Goal: Task Accomplishment & Management: Complete application form

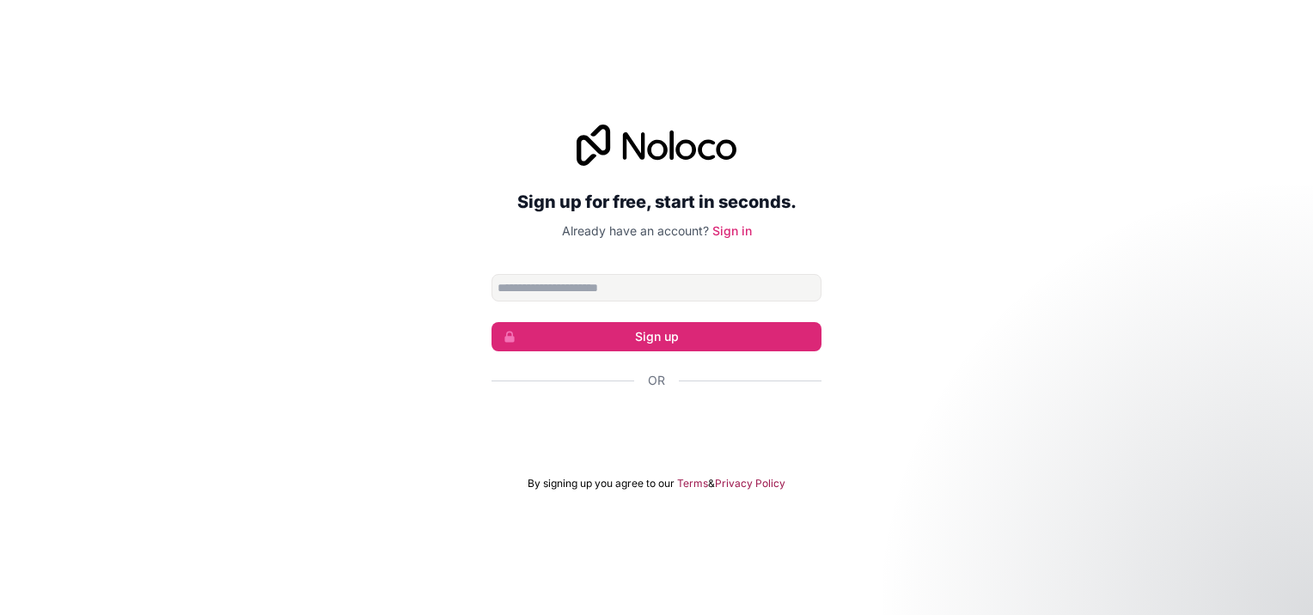
click at [591, 285] on input "Email address" at bounding box center [657, 287] width 330 height 27
click at [423, 371] on div "Sign up for free, start in seconds. Already have an account? Sign in Sign up Or…" at bounding box center [656, 308] width 1313 height 414
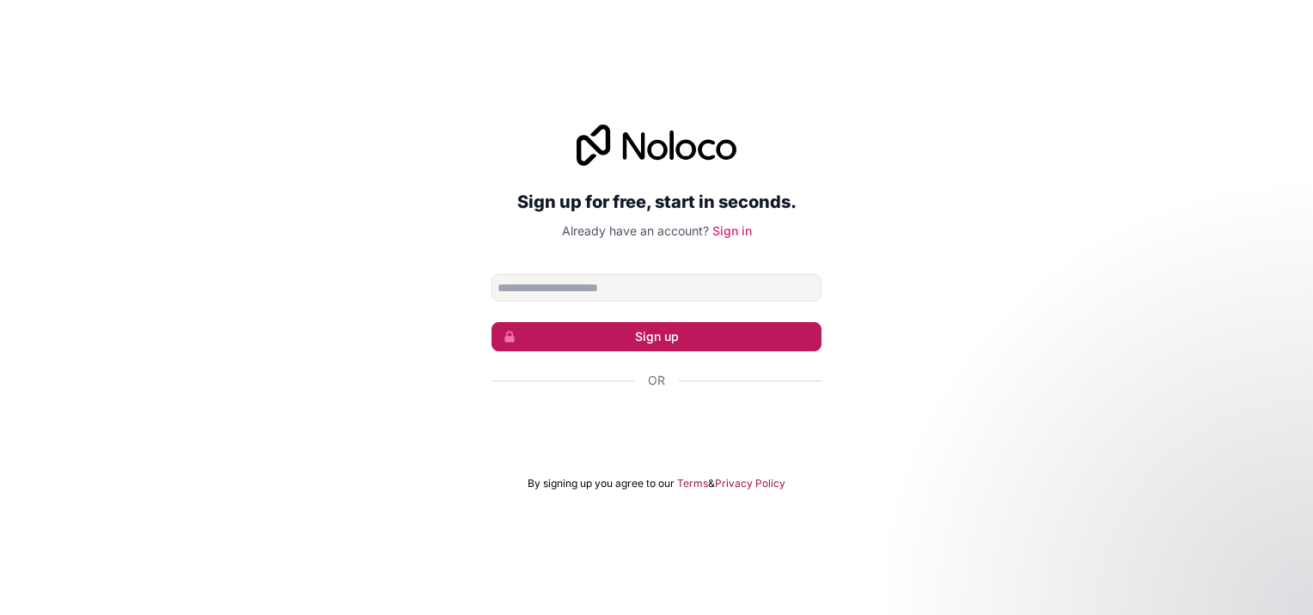
click at [669, 338] on button "Sign up" at bounding box center [657, 336] width 330 height 29
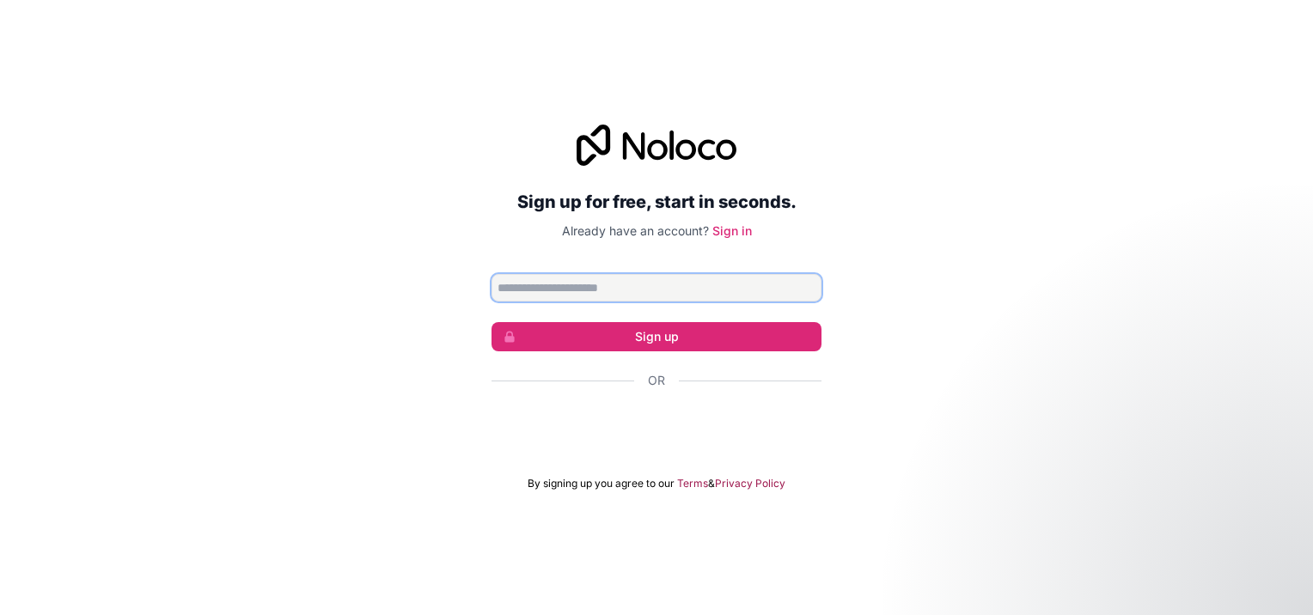
click at [561, 289] on input "Email address" at bounding box center [657, 287] width 330 height 27
type input "**********"
click at [1025, 333] on div "**********" at bounding box center [656, 308] width 1313 height 414
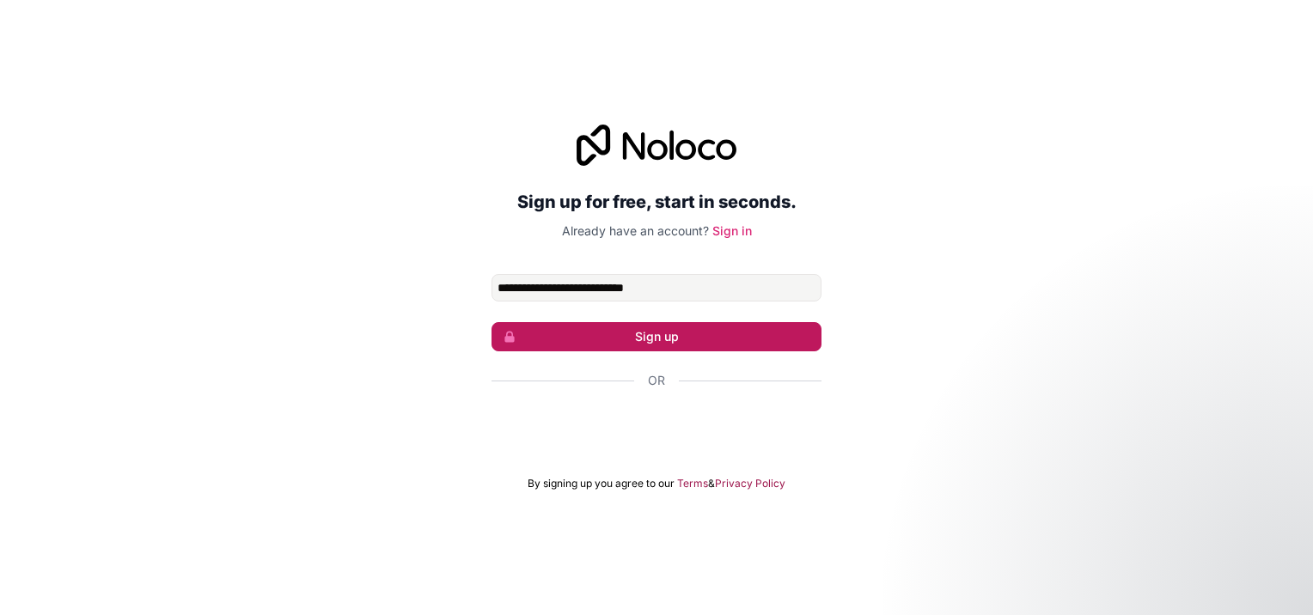
click at [669, 338] on button "Sign up" at bounding box center [657, 336] width 330 height 29
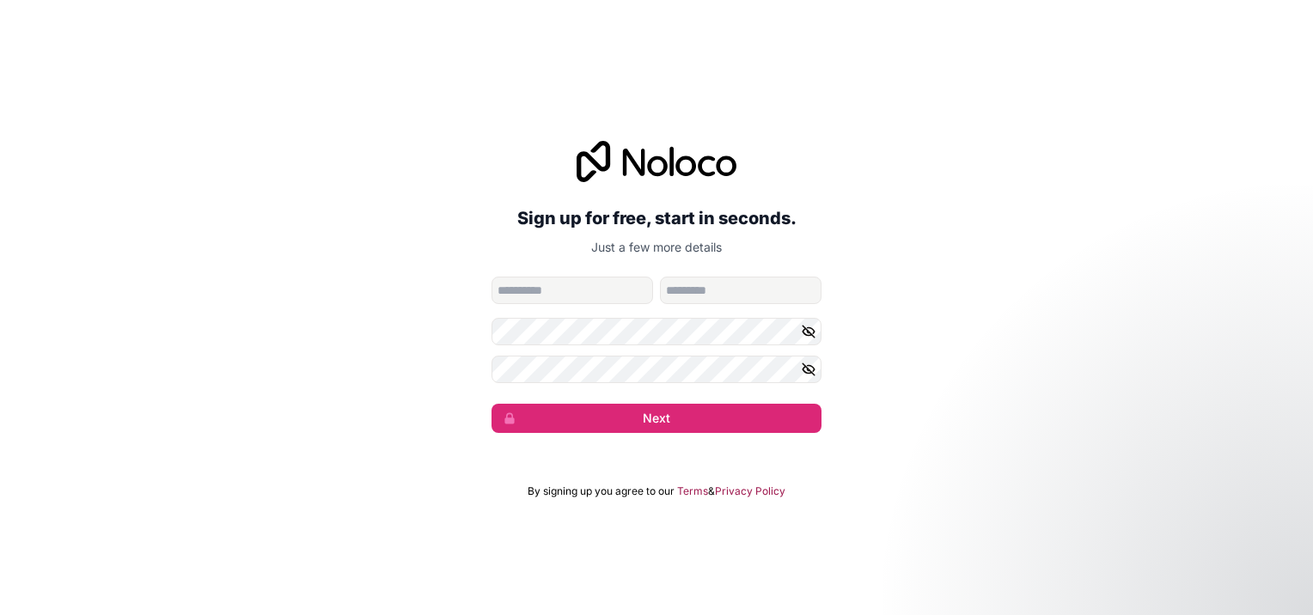
click at [555, 299] on input "given-name" at bounding box center [573, 290] width 162 height 27
drag, startPoint x: 560, startPoint y: 284, endPoint x: 485, endPoint y: 284, distance: 75.6
click at [485, 284] on div "**********" at bounding box center [656, 287] width 1313 height 340
type input "********"
type input "****"
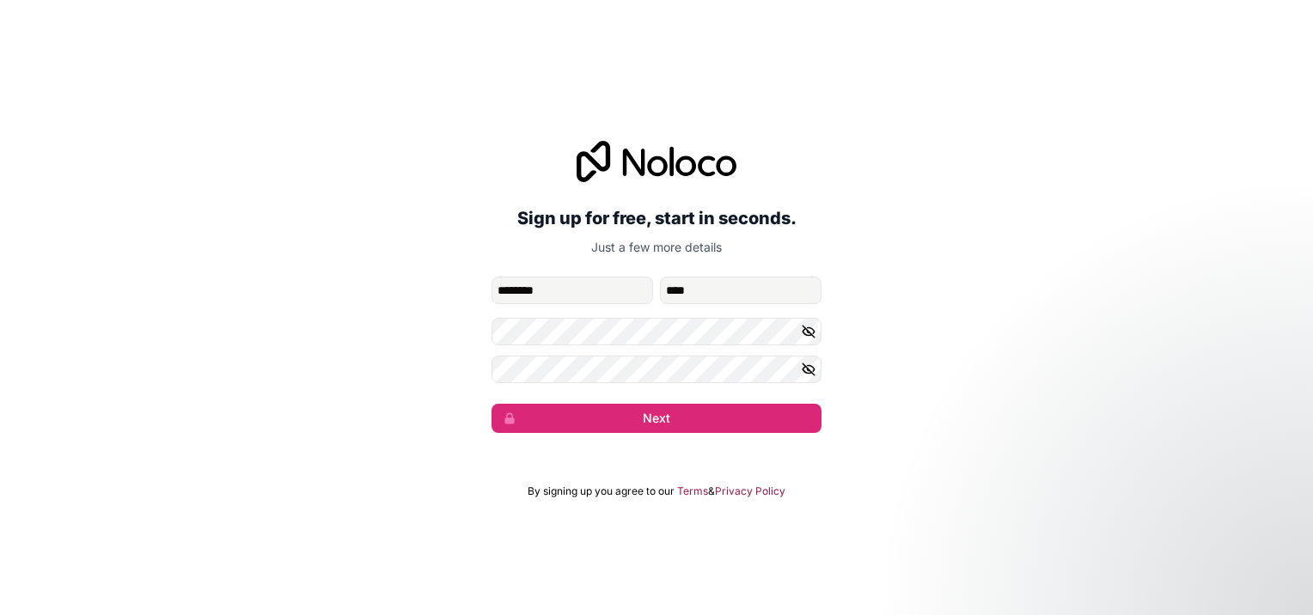
click at [410, 431] on div "**********" at bounding box center [656, 287] width 1313 height 340
click at [815, 331] on icon "button" at bounding box center [809, 331] width 12 height 8
click at [804, 370] on icon "button" at bounding box center [808, 369] width 15 height 15
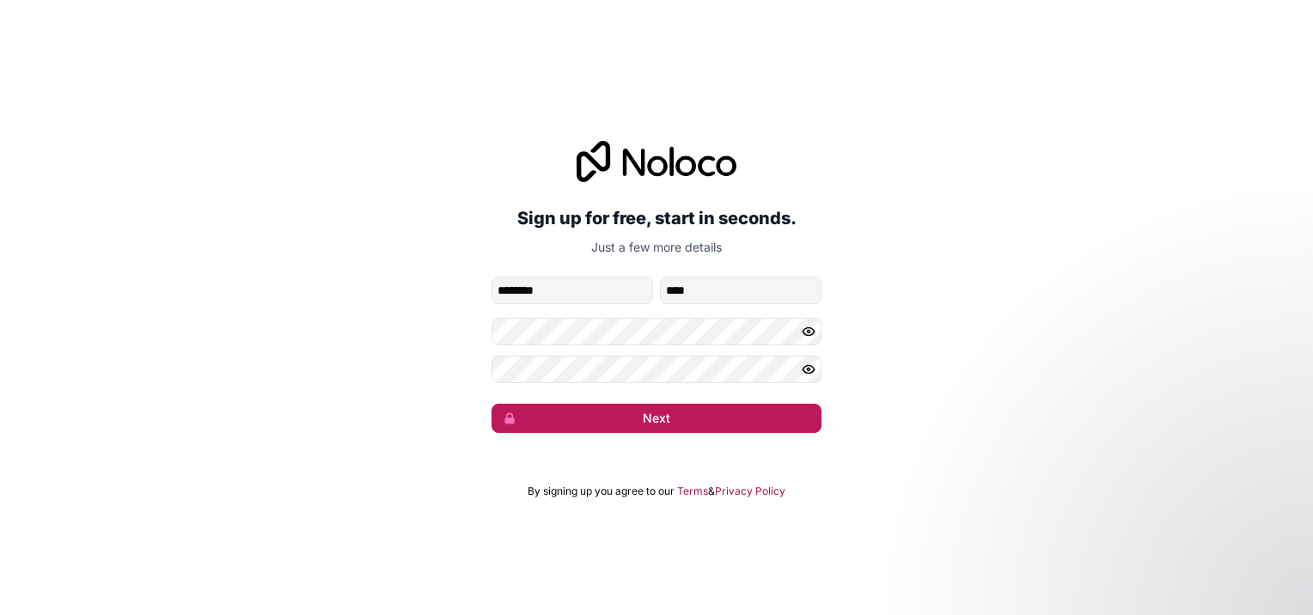
click at [706, 422] on button "Next" at bounding box center [657, 418] width 330 height 29
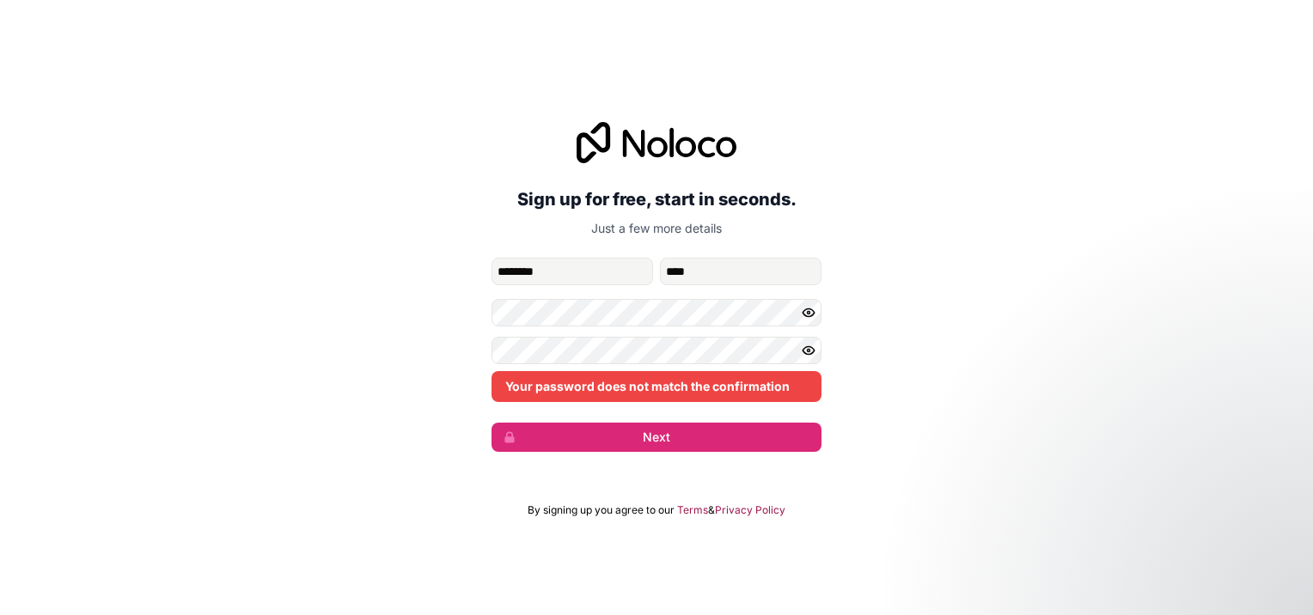
drag, startPoint x: 1076, startPoint y: 276, endPoint x: 1019, endPoint y: 303, distance: 63.0
click at [1076, 276] on div "**********" at bounding box center [656, 287] width 1313 height 378
click at [461, 322] on div "**********" at bounding box center [656, 287] width 1313 height 378
click at [452, 353] on div "**********" at bounding box center [656, 287] width 1313 height 378
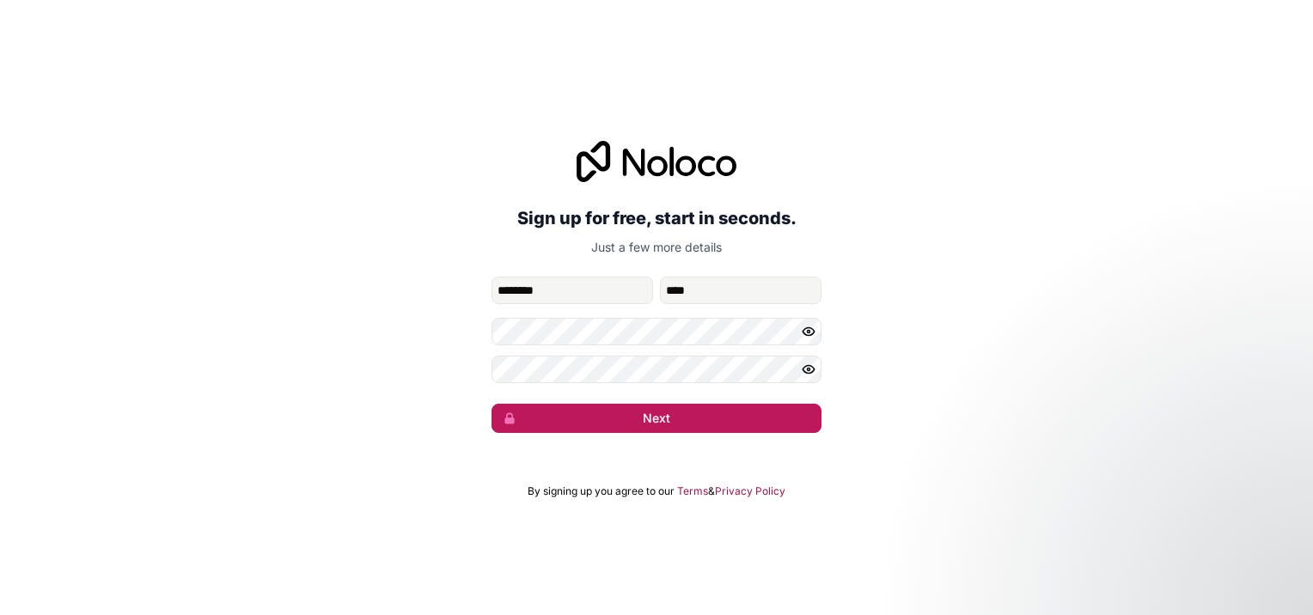
click at [694, 415] on button "Next" at bounding box center [657, 418] width 330 height 29
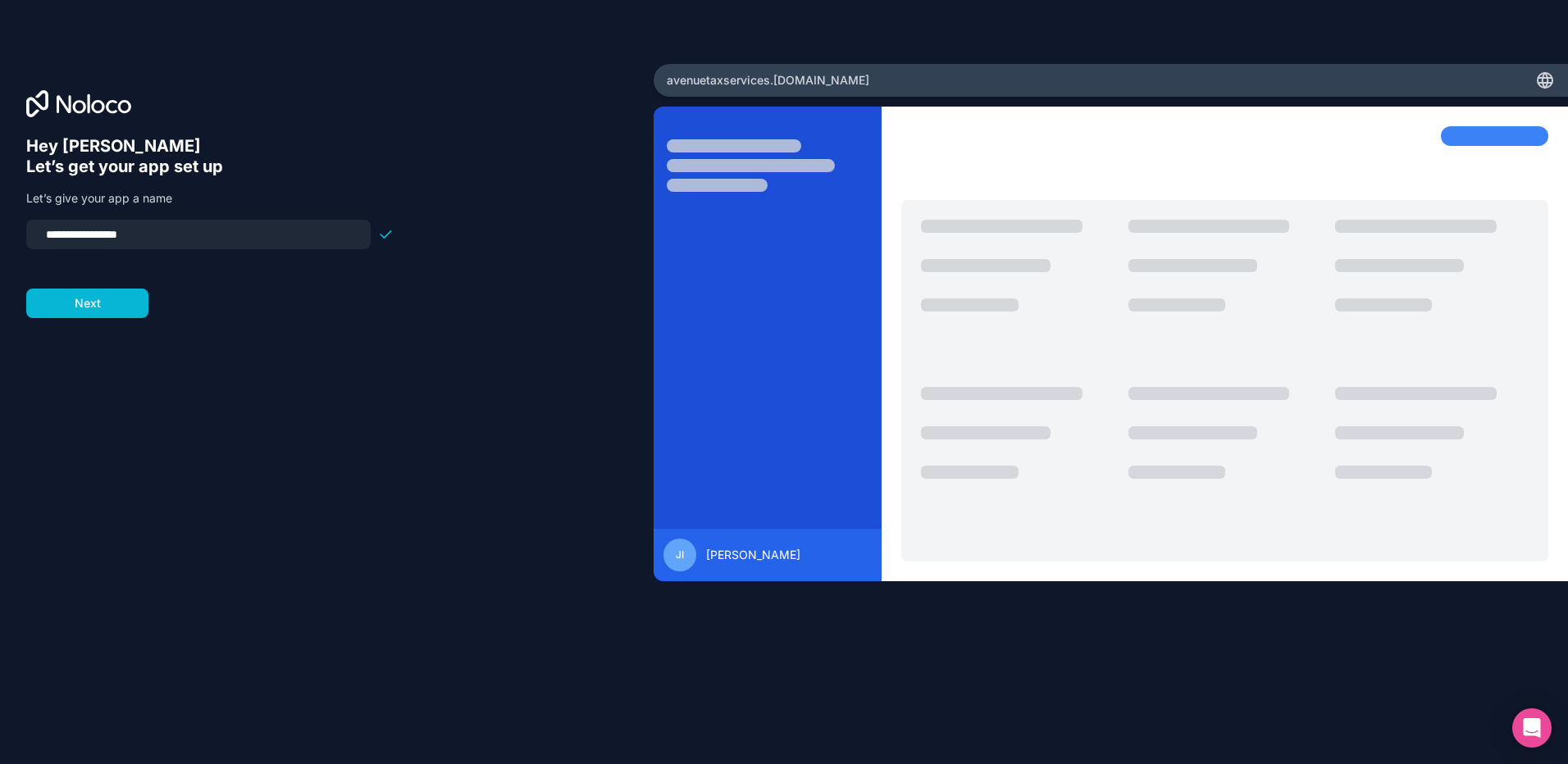
drag, startPoint x: 160, startPoint y: 230, endPoint x: -31, endPoint y: 231, distance: 191.0
click at [0, 231] on html "**********" at bounding box center [784, 382] width 1568 height 764
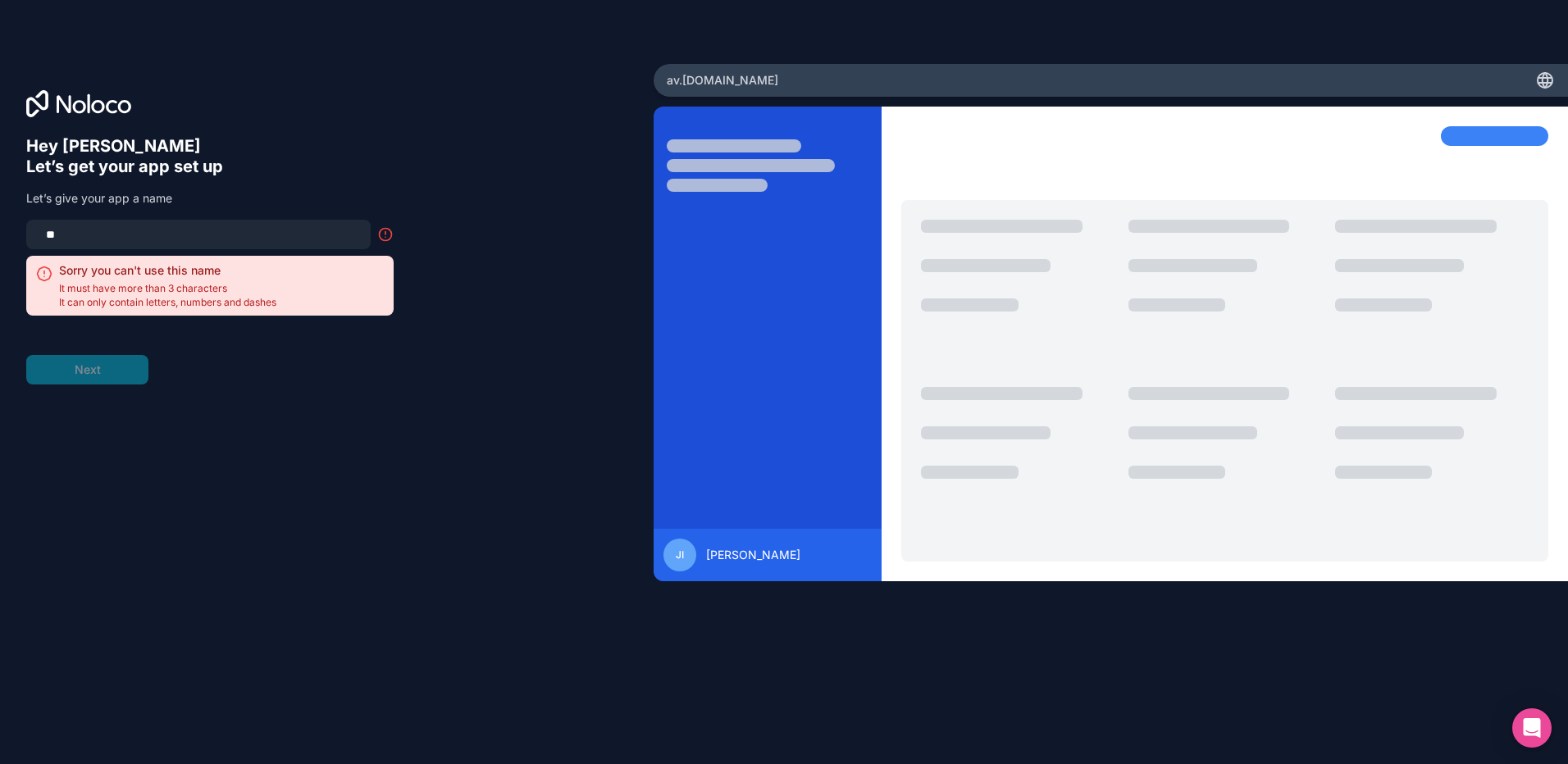
type input "*"
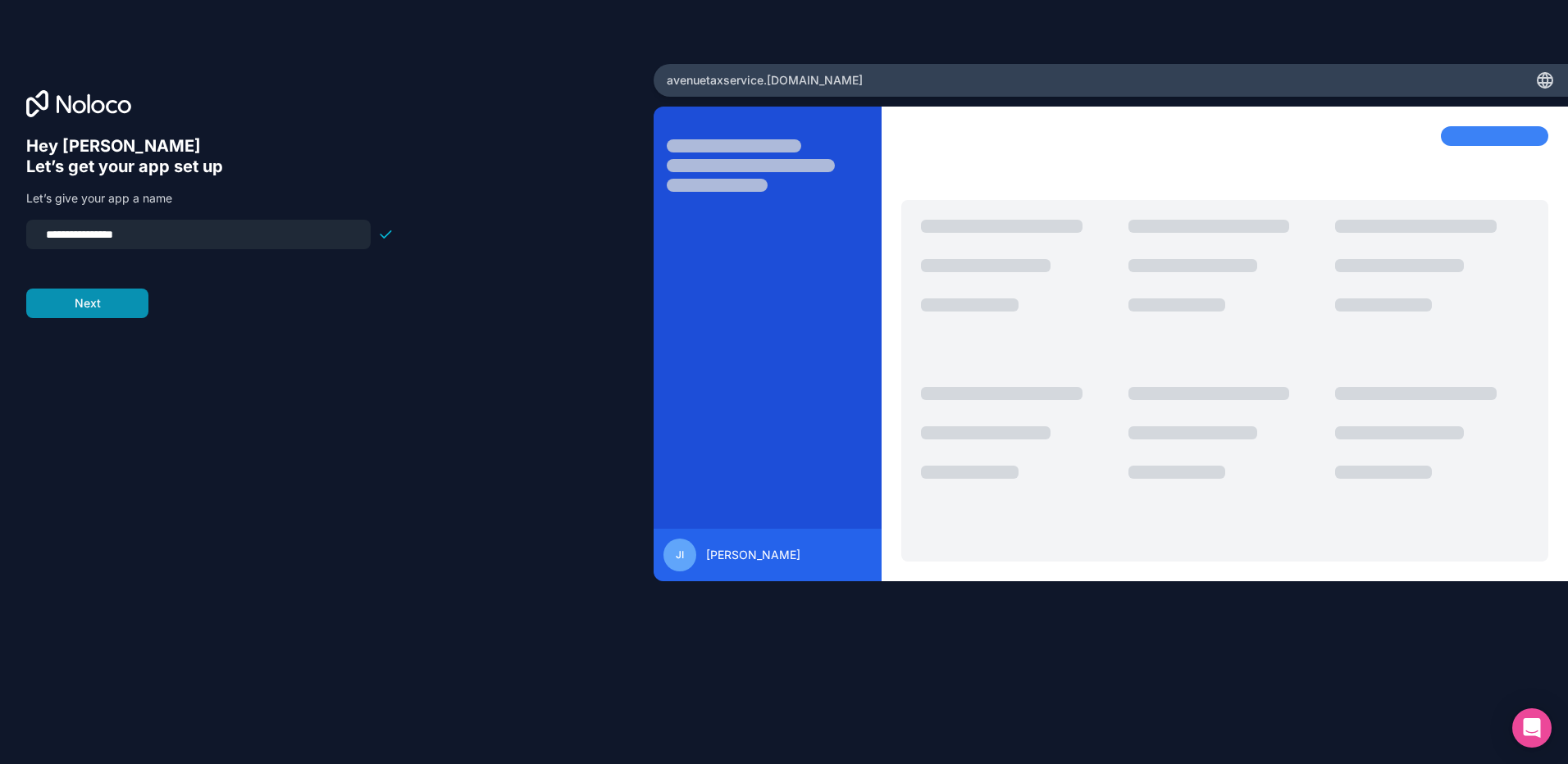
type input "**********"
click at [92, 305] on button "Next" at bounding box center [87, 302] width 122 height 30
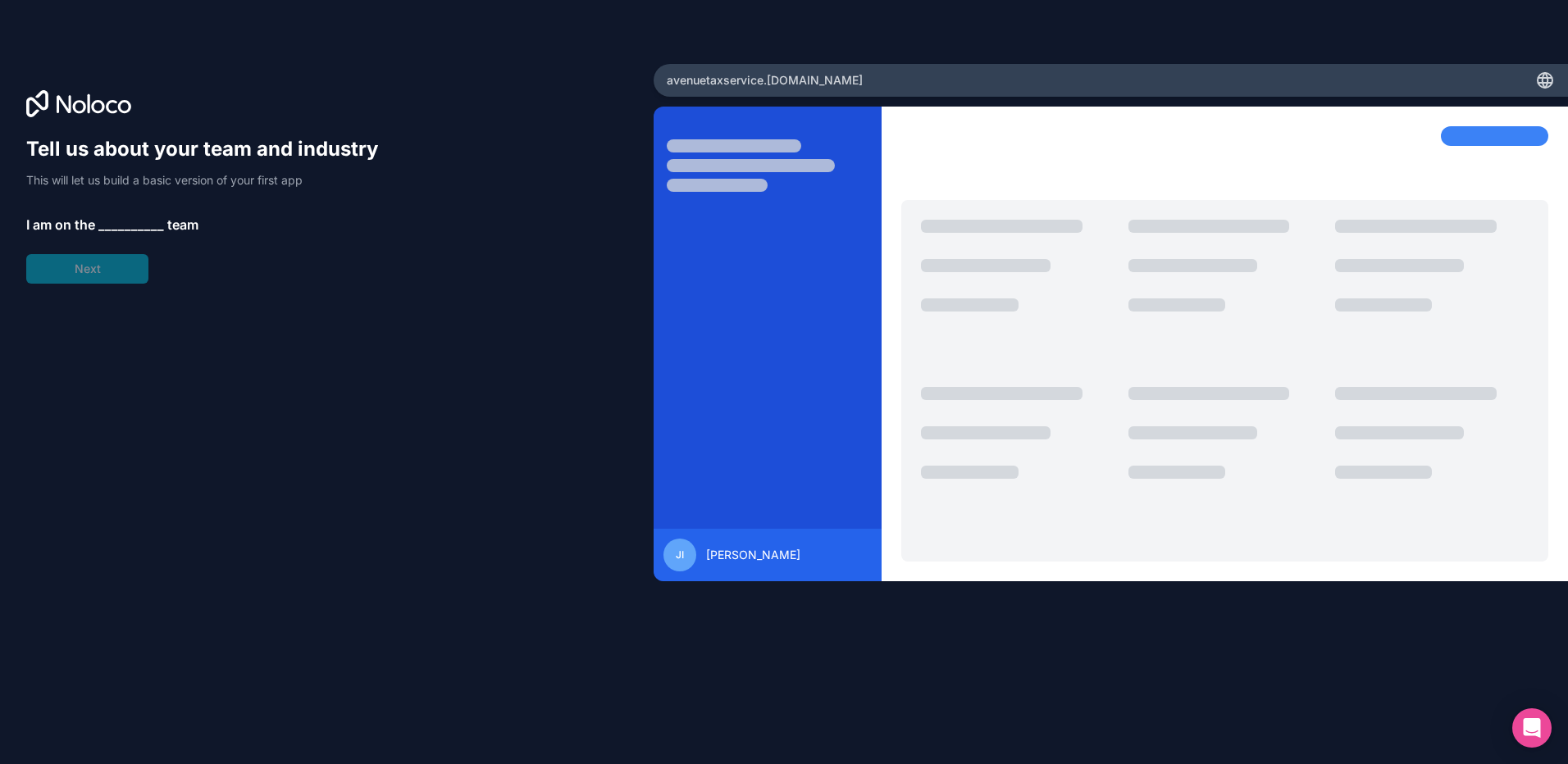
click at [112, 220] on span "__________" at bounding box center [131, 224] width 66 height 20
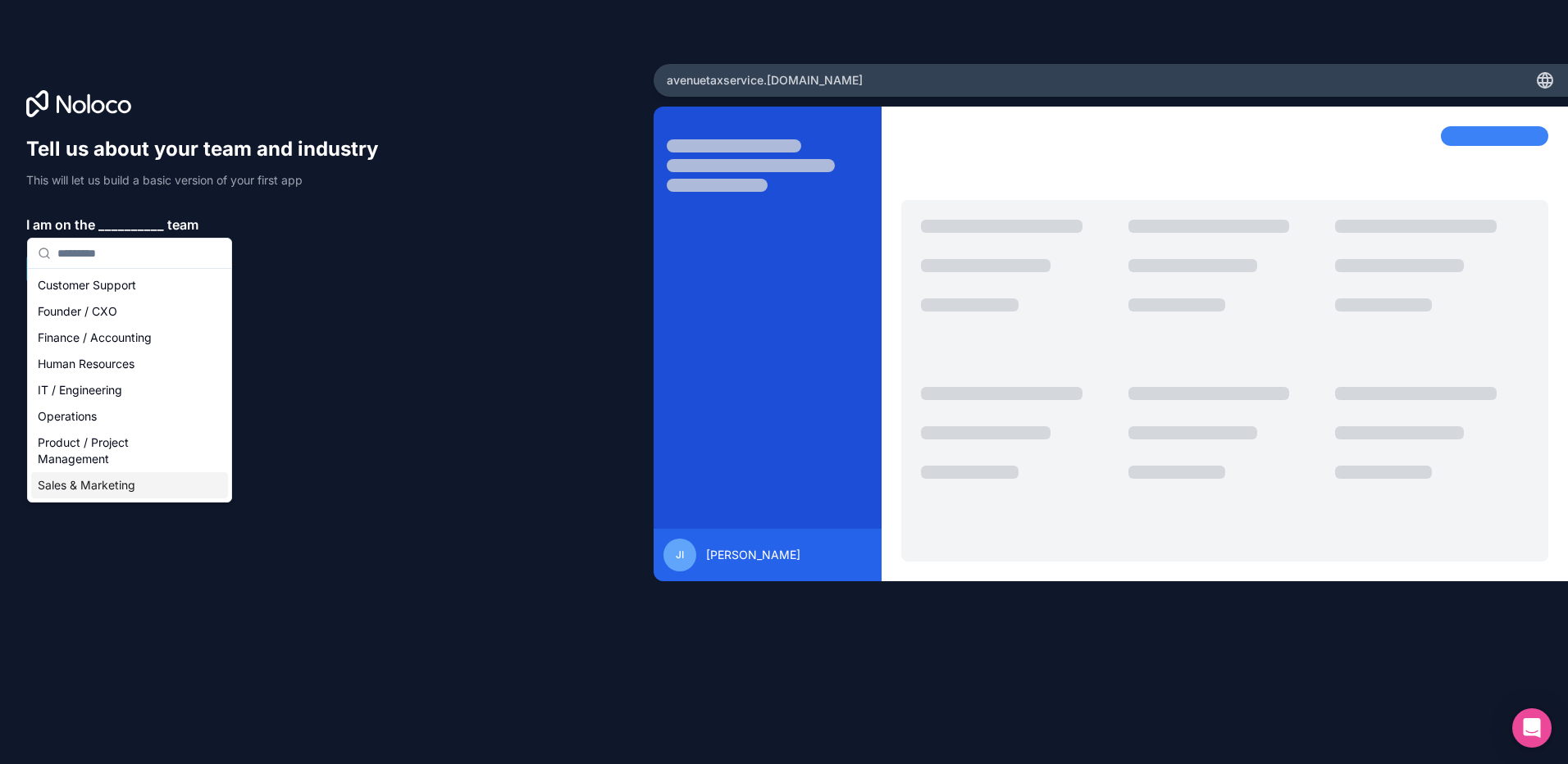
click at [115, 484] on div "Sales & Marketing" at bounding box center [130, 485] width 197 height 26
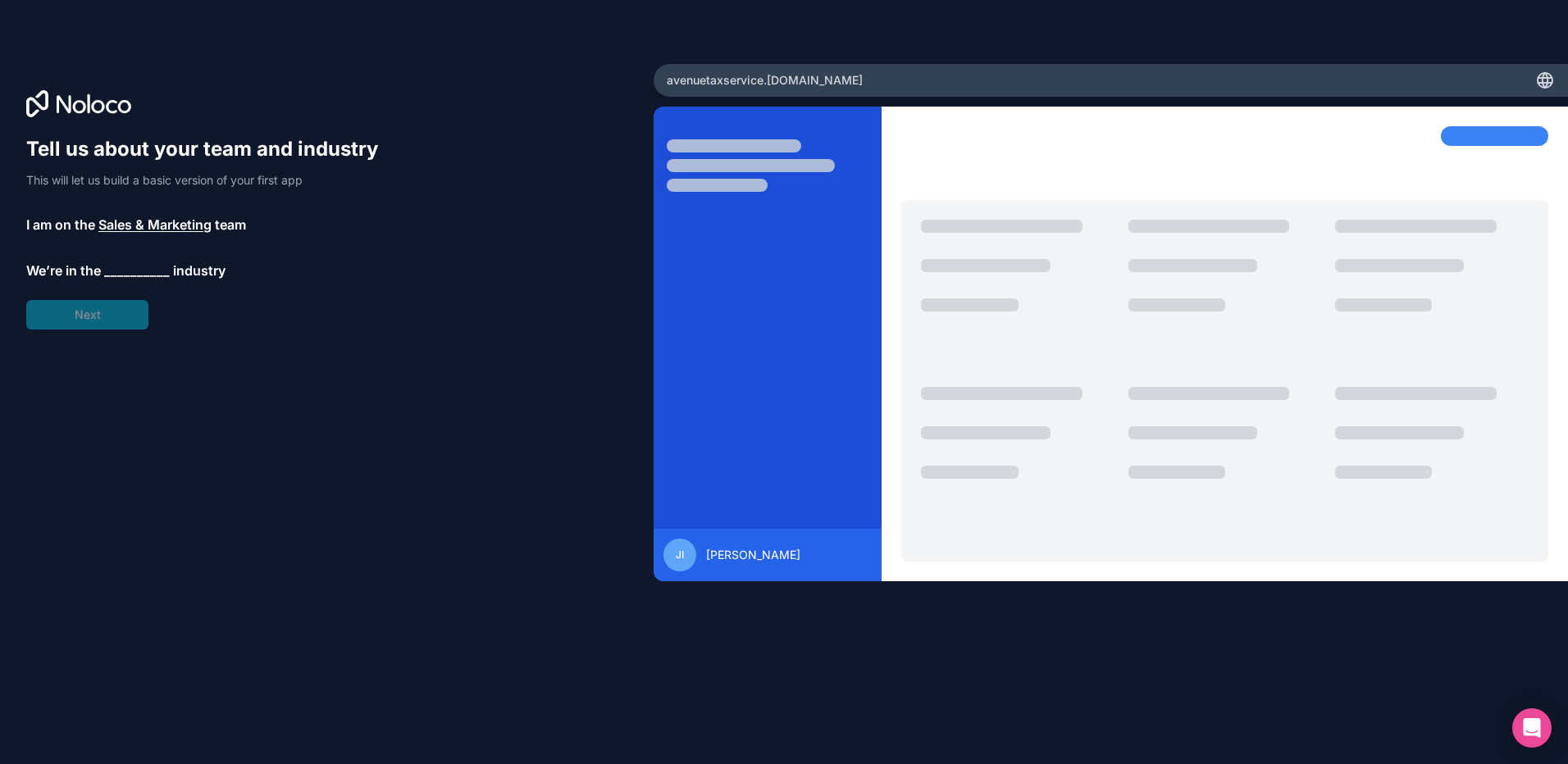
click at [132, 268] on span "__________" at bounding box center [136, 270] width 66 height 20
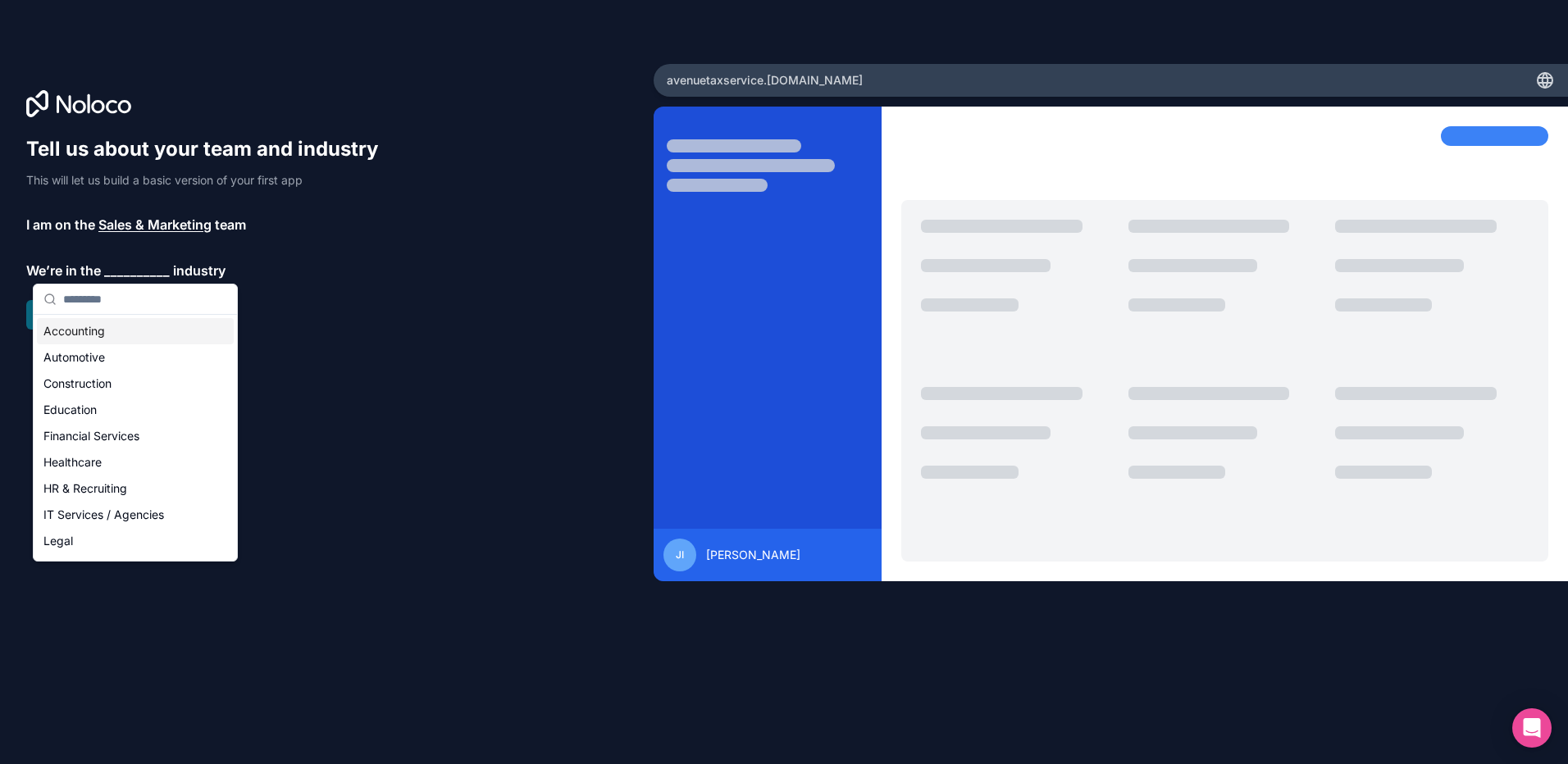
click at [89, 337] on div "Accounting" at bounding box center [136, 330] width 197 height 26
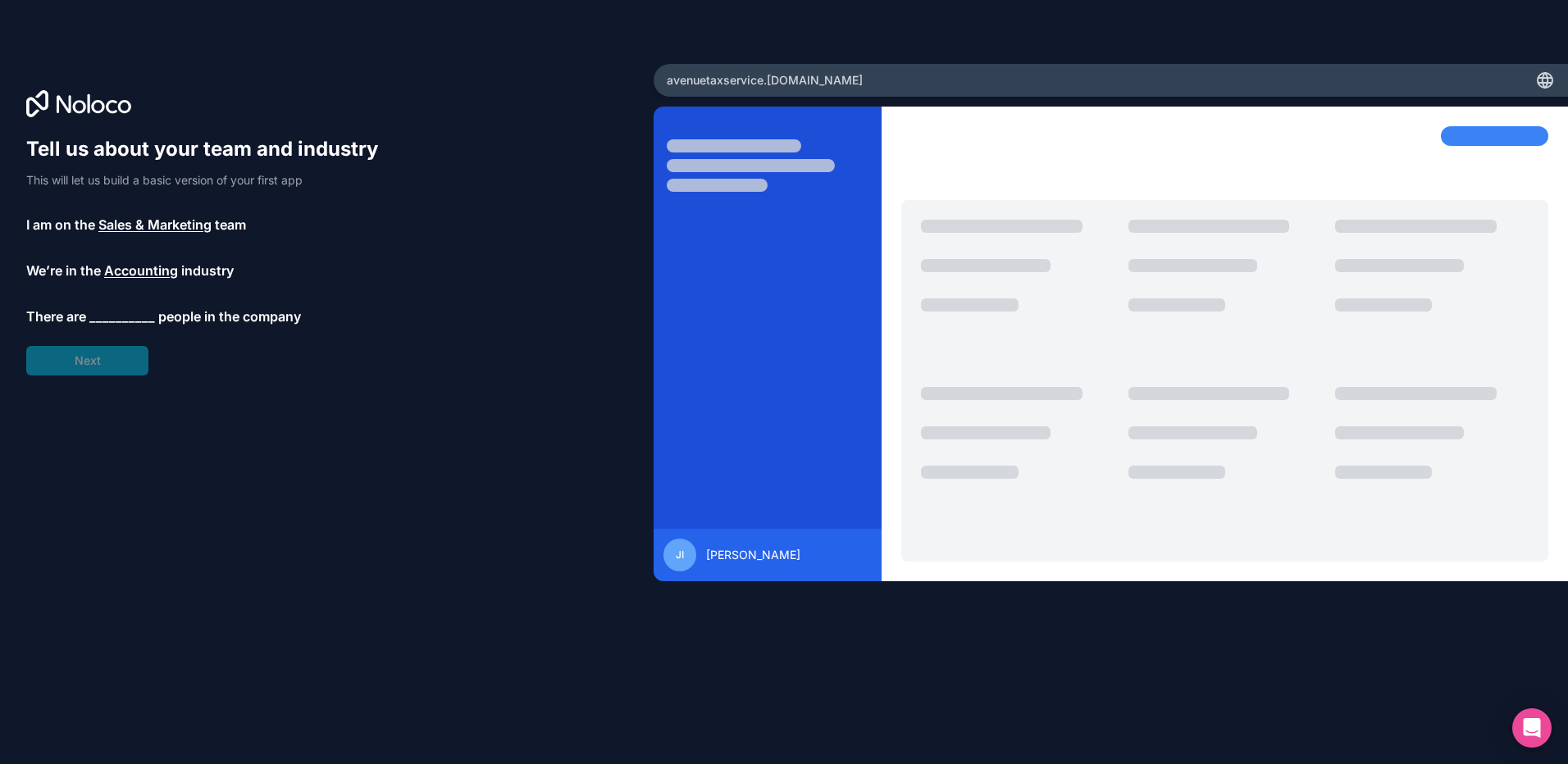
click at [136, 309] on span "__________" at bounding box center [122, 316] width 66 height 20
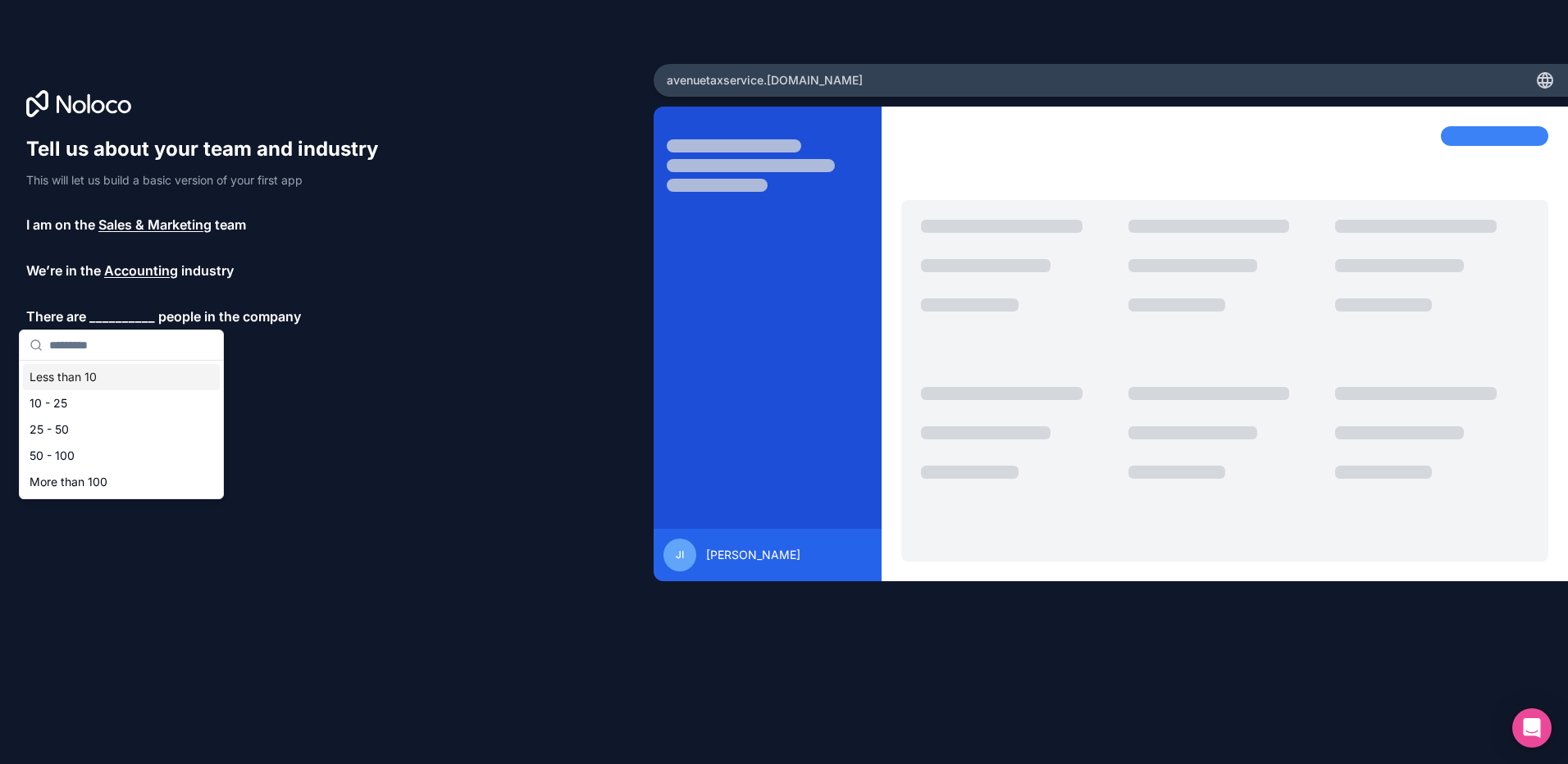
click at [84, 383] on div "Less than 10" at bounding box center [121, 377] width 197 height 26
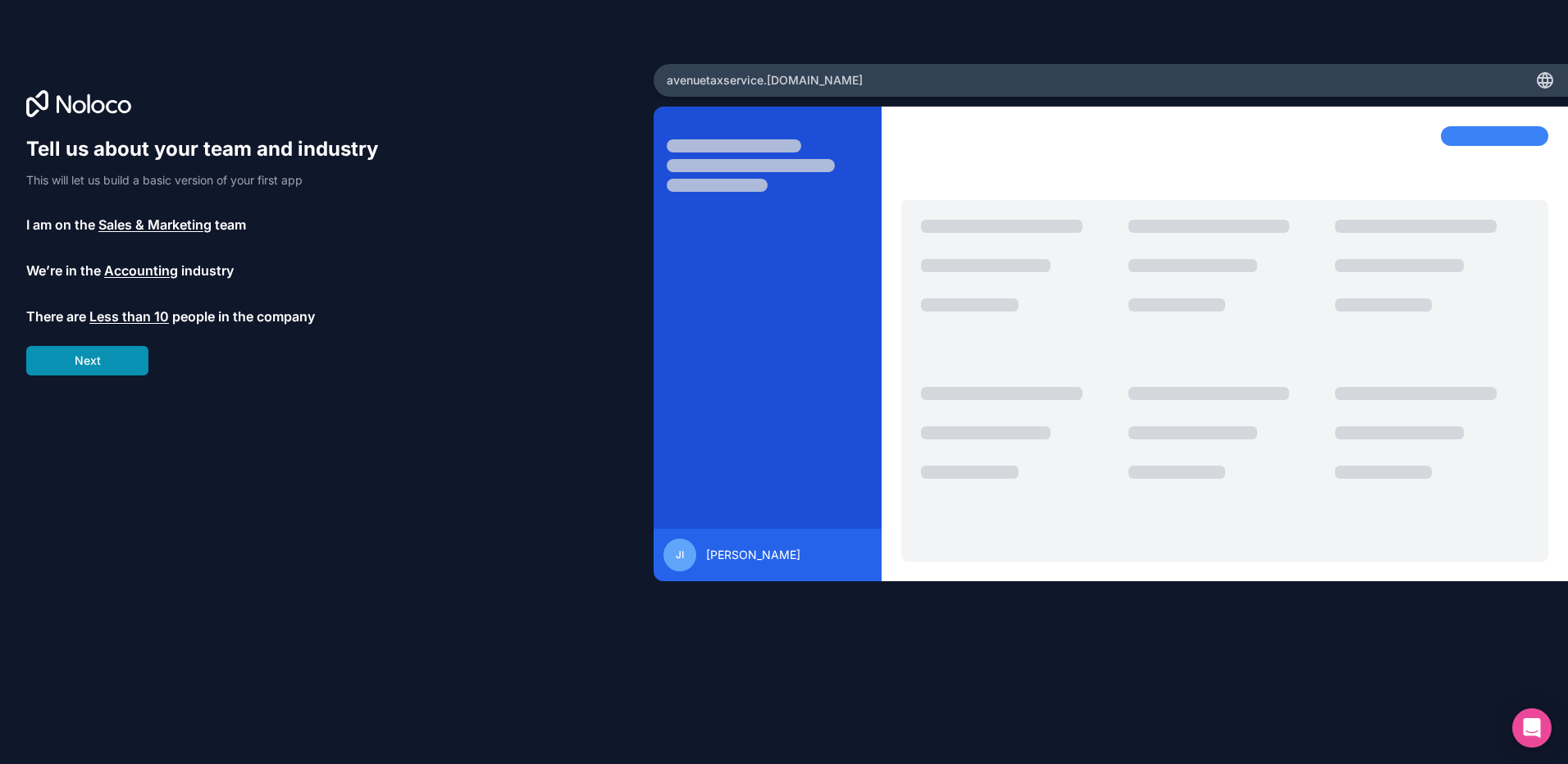
click at [118, 363] on button "Next" at bounding box center [87, 361] width 122 height 30
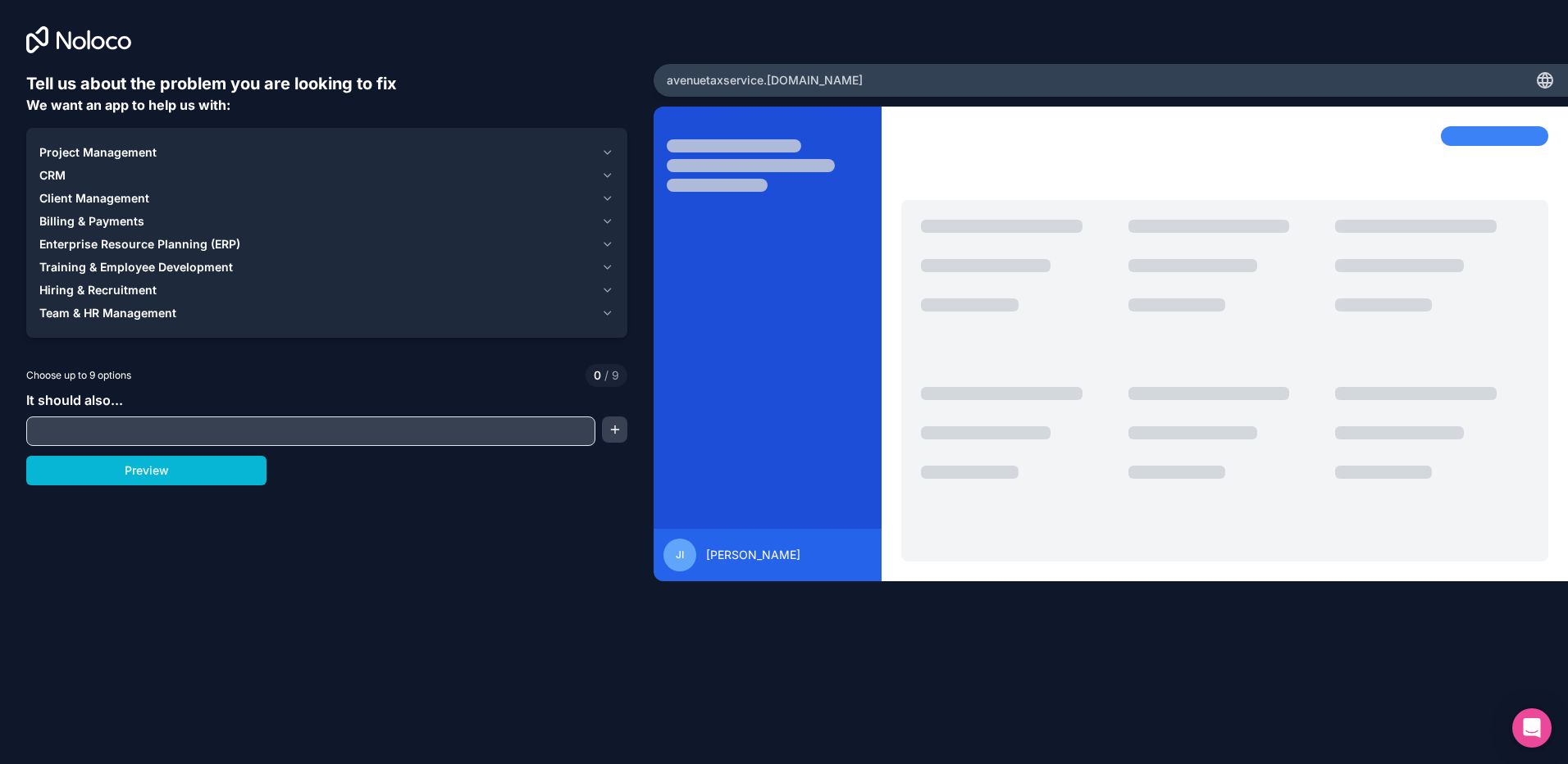
click at [604, 151] on icon "button" at bounding box center [607, 152] width 7 height 3
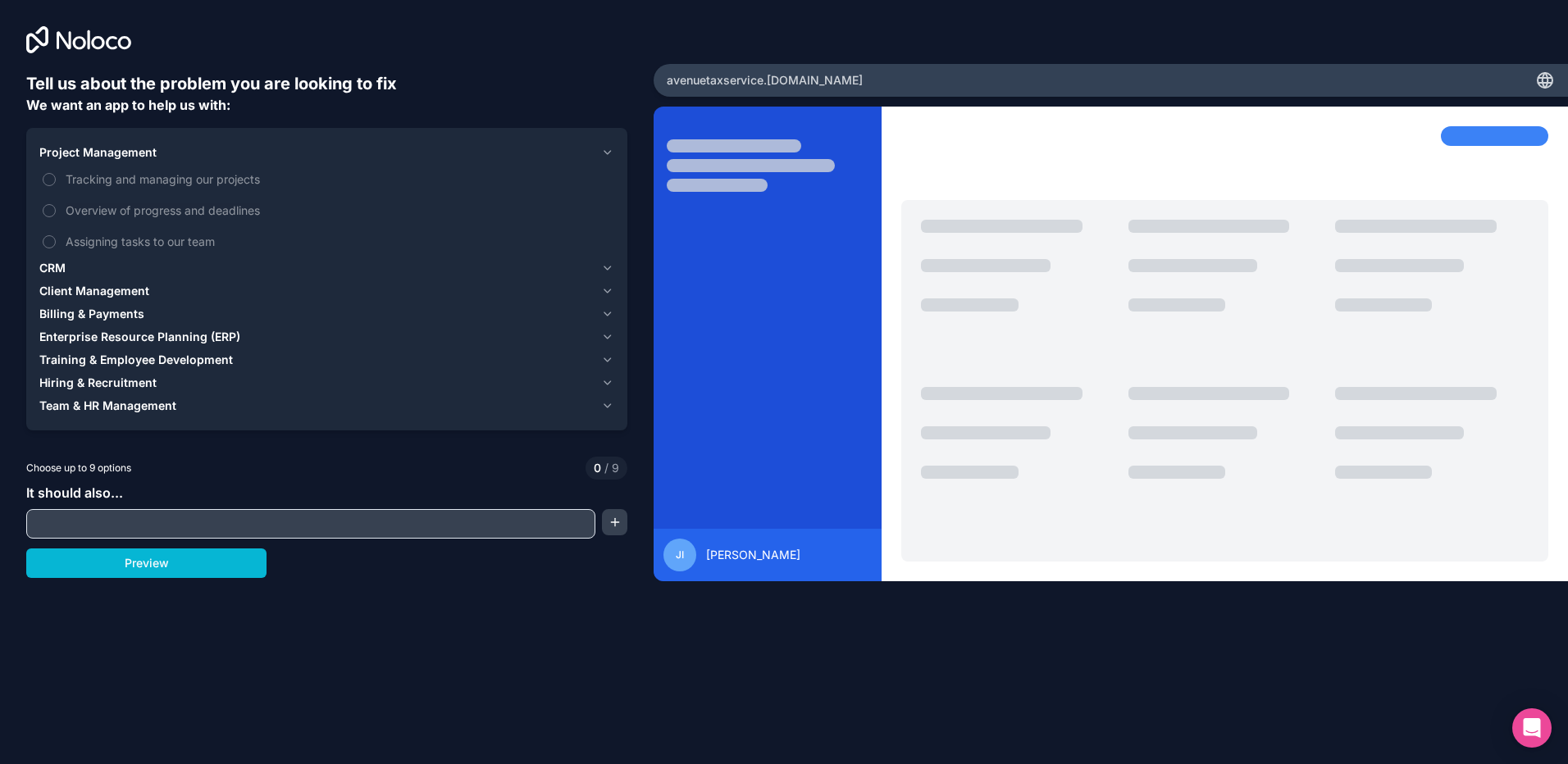
click at [604, 151] on icon "button" at bounding box center [607, 152] width 7 height 3
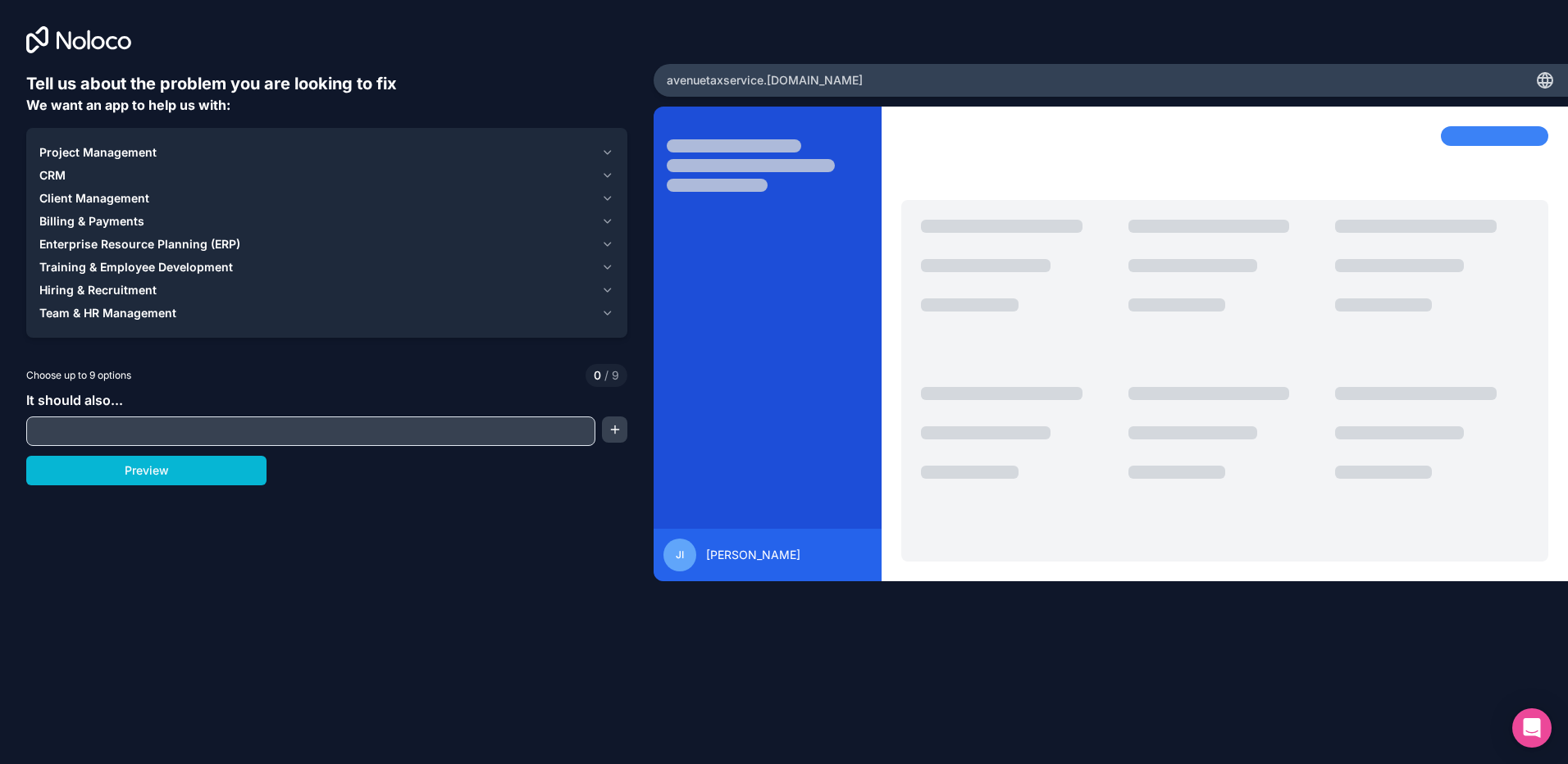
click at [605, 194] on icon "button" at bounding box center [607, 198] width 12 height 13
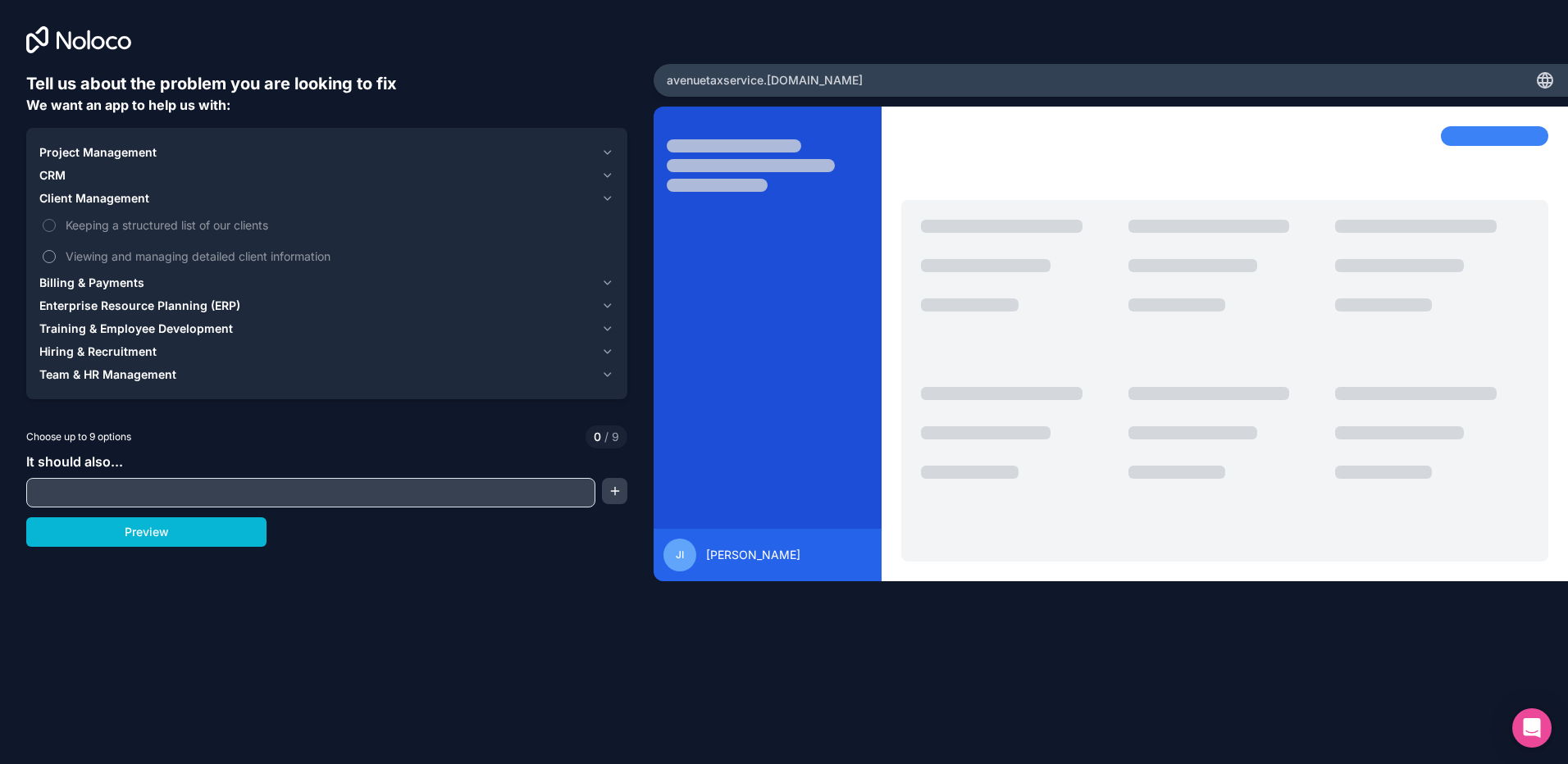
click at [50, 256] on button "Viewing and managing detailed client information" at bounding box center [50, 257] width 13 height 13
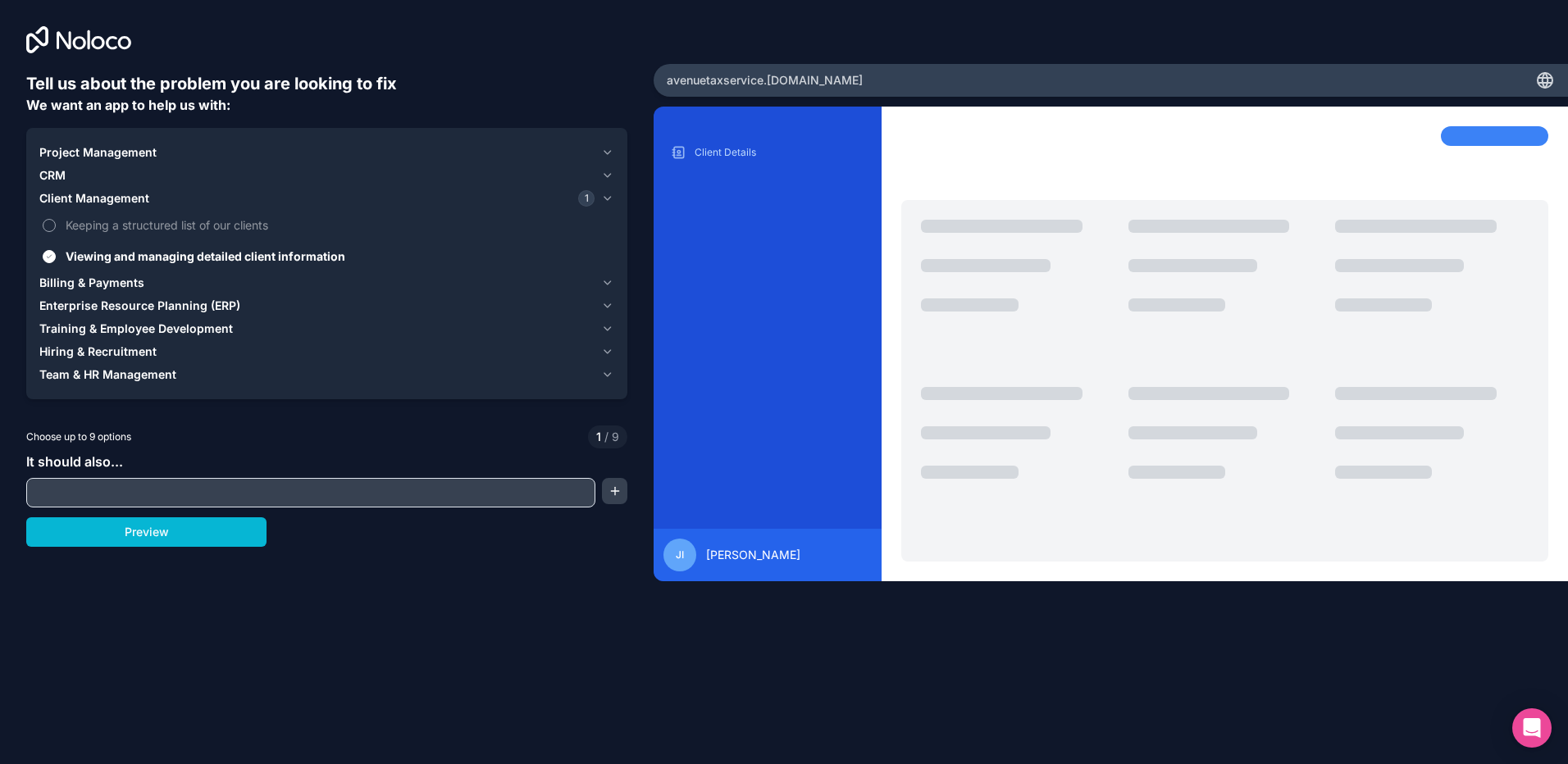
click at [51, 224] on button "Keeping a structured list of our clients" at bounding box center [50, 225] width 13 height 13
click at [47, 226] on button "Keeping a structured list of our clients" at bounding box center [50, 225] width 13 height 13
click at [605, 305] on icon "button" at bounding box center [607, 305] width 7 height 3
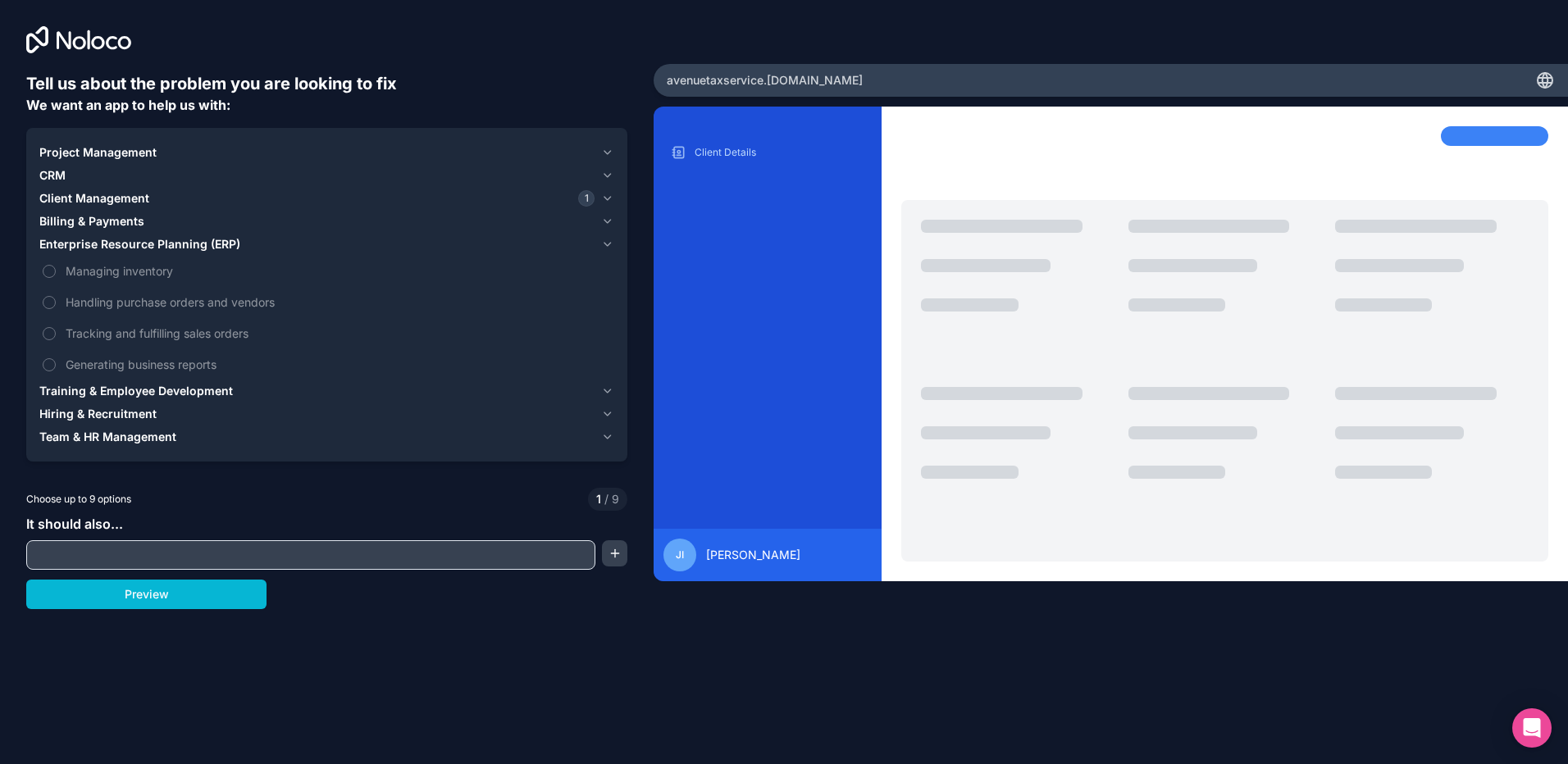
click at [605, 242] on icon "button" at bounding box center [607, 244] width 12 height 13
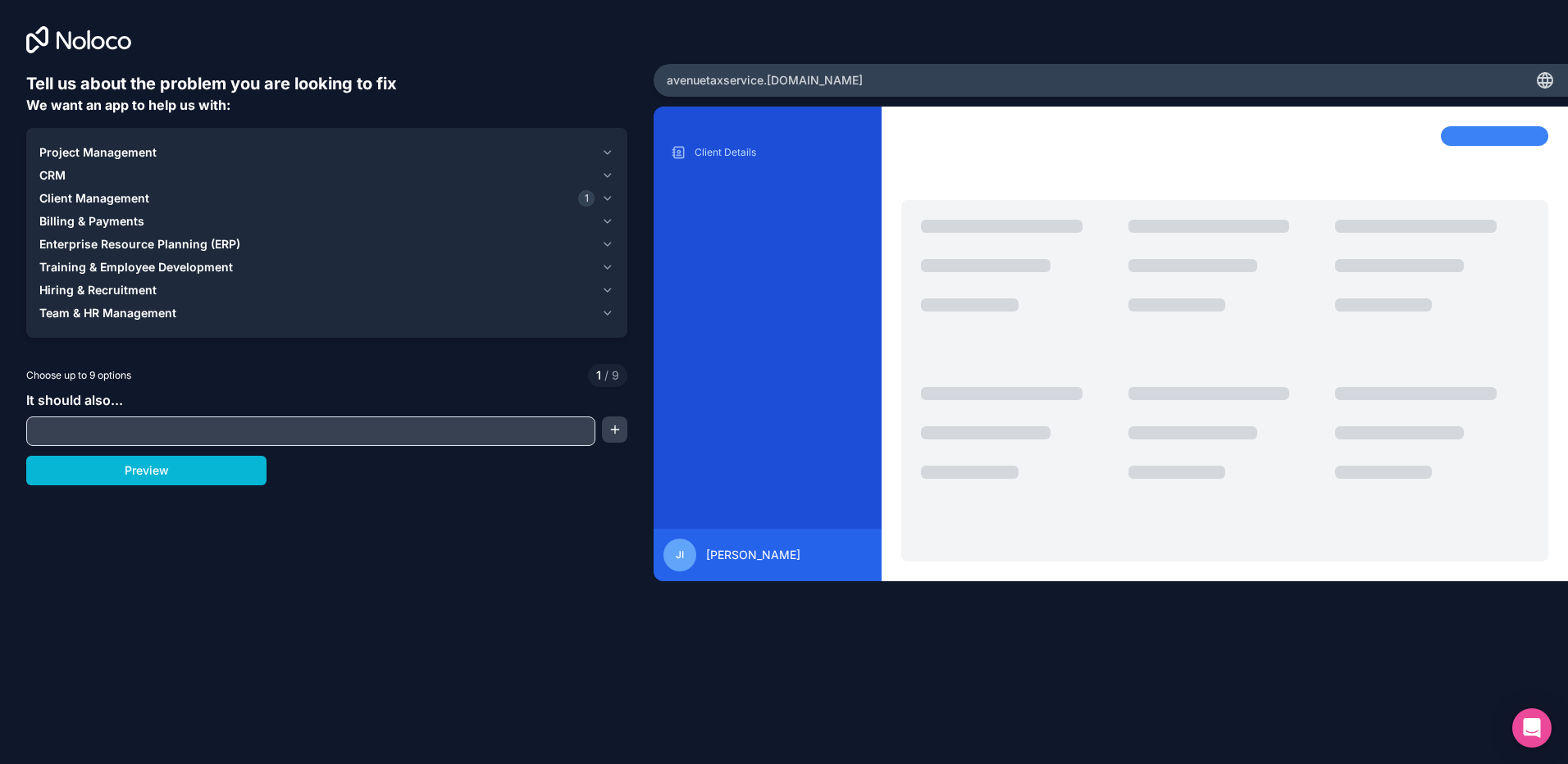
click at [603, 175] on icon "button" at bounding box center [607, 176] width 12 height 13
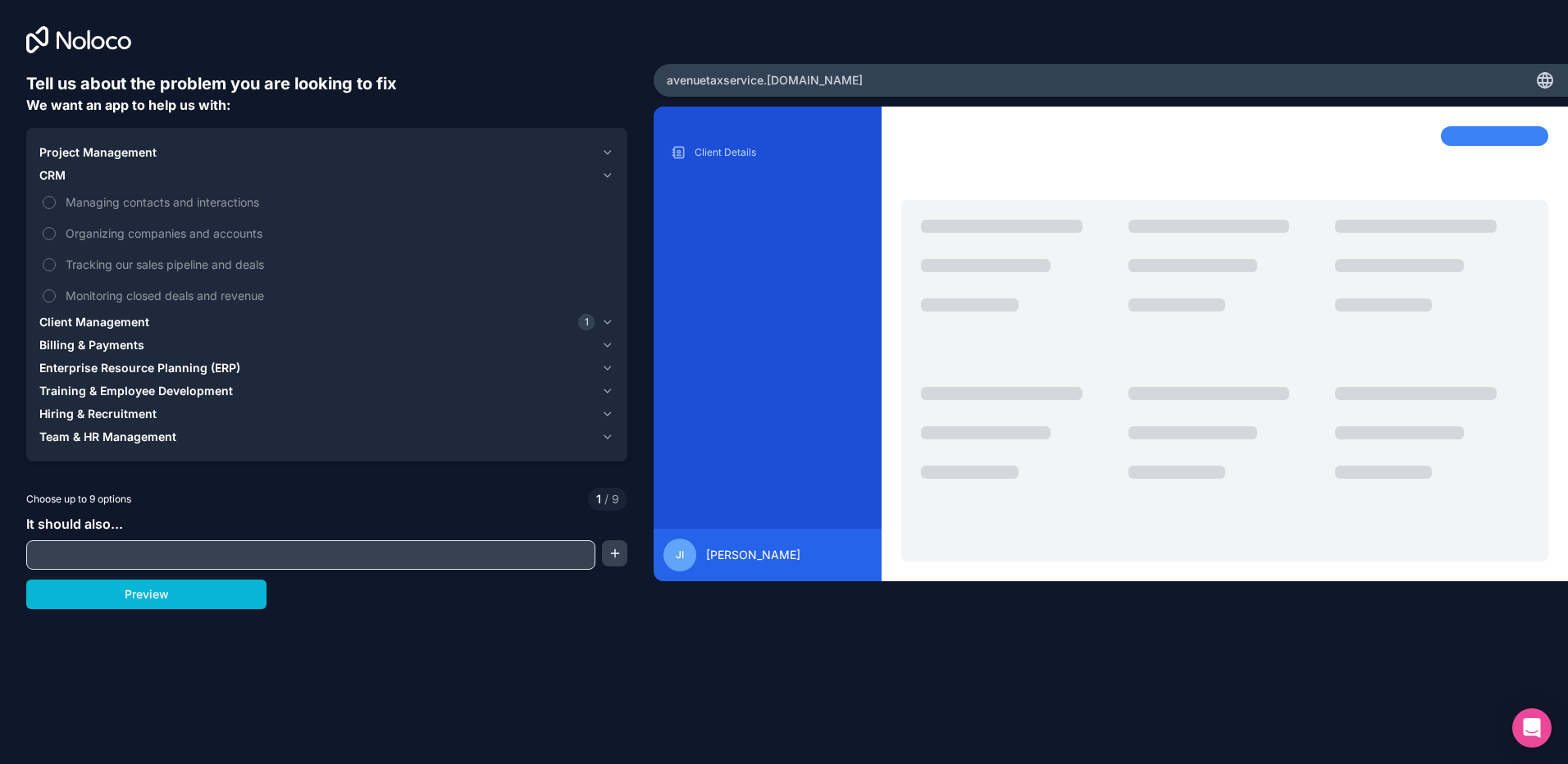
click at [603, 175] on icon "button" at bounding box center [607, 176] width 12 height 13
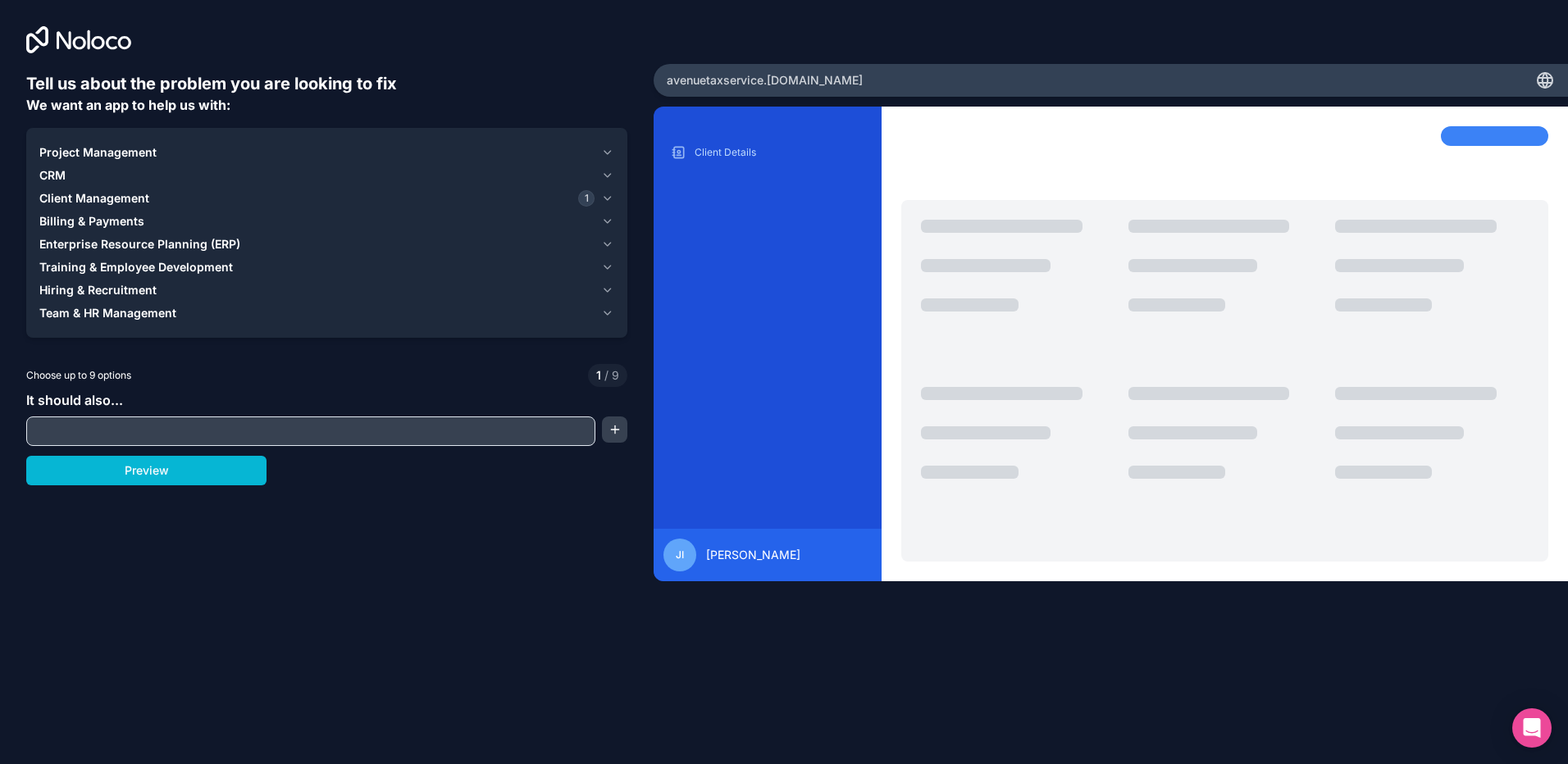
click at [610, 197] on icon "button" at bounding box center [607, 197] width 7 height 3
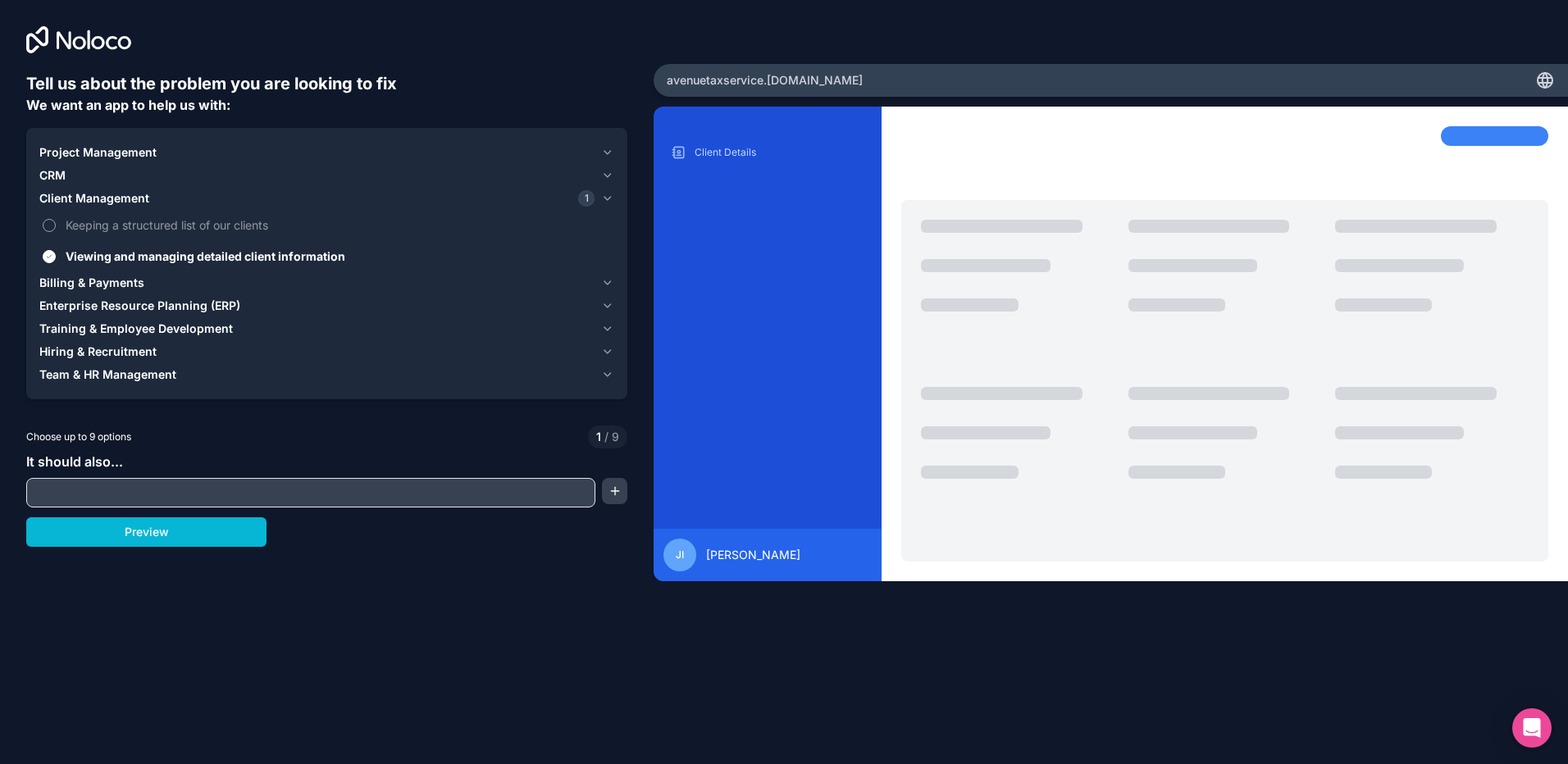
click at [45, 223] on button "Keeping a structured list of our clients" at bounding box center [50, 225] width 13 height 13
click at [616, 497] on button "button" at bounding box center [615, 490] width 25 height 26
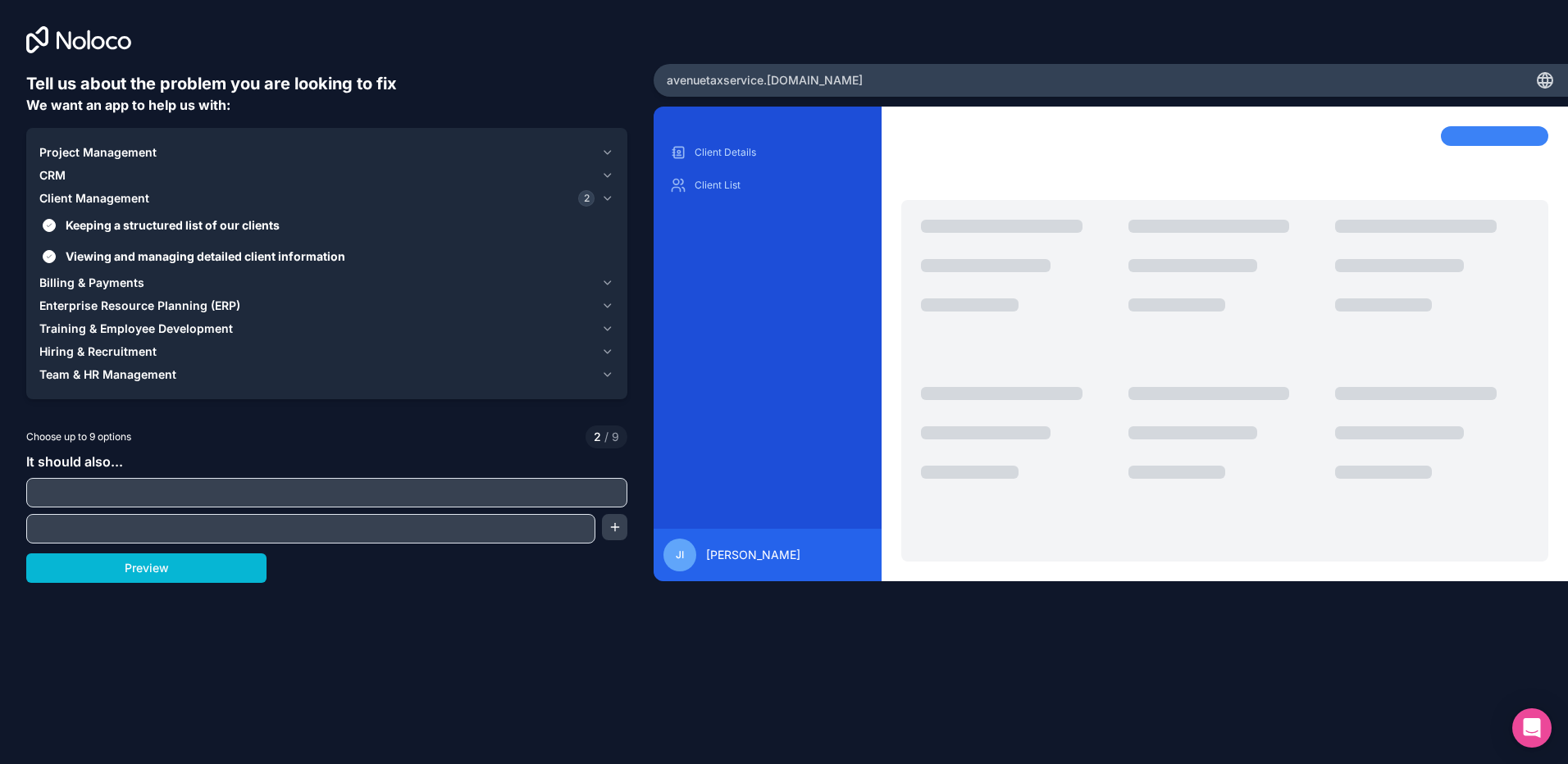
click at [177, 484] on input "text" at bounding box center [326, 492] width 593 height 23
drag, startPoint x: 296, startPoint y: 492, endPoint x: -31, endPoint y: 488, distance: 327.0
click at [0, 488] on html "**********" at bounding box center [784, 382] width 1568 height 764
type input "*"
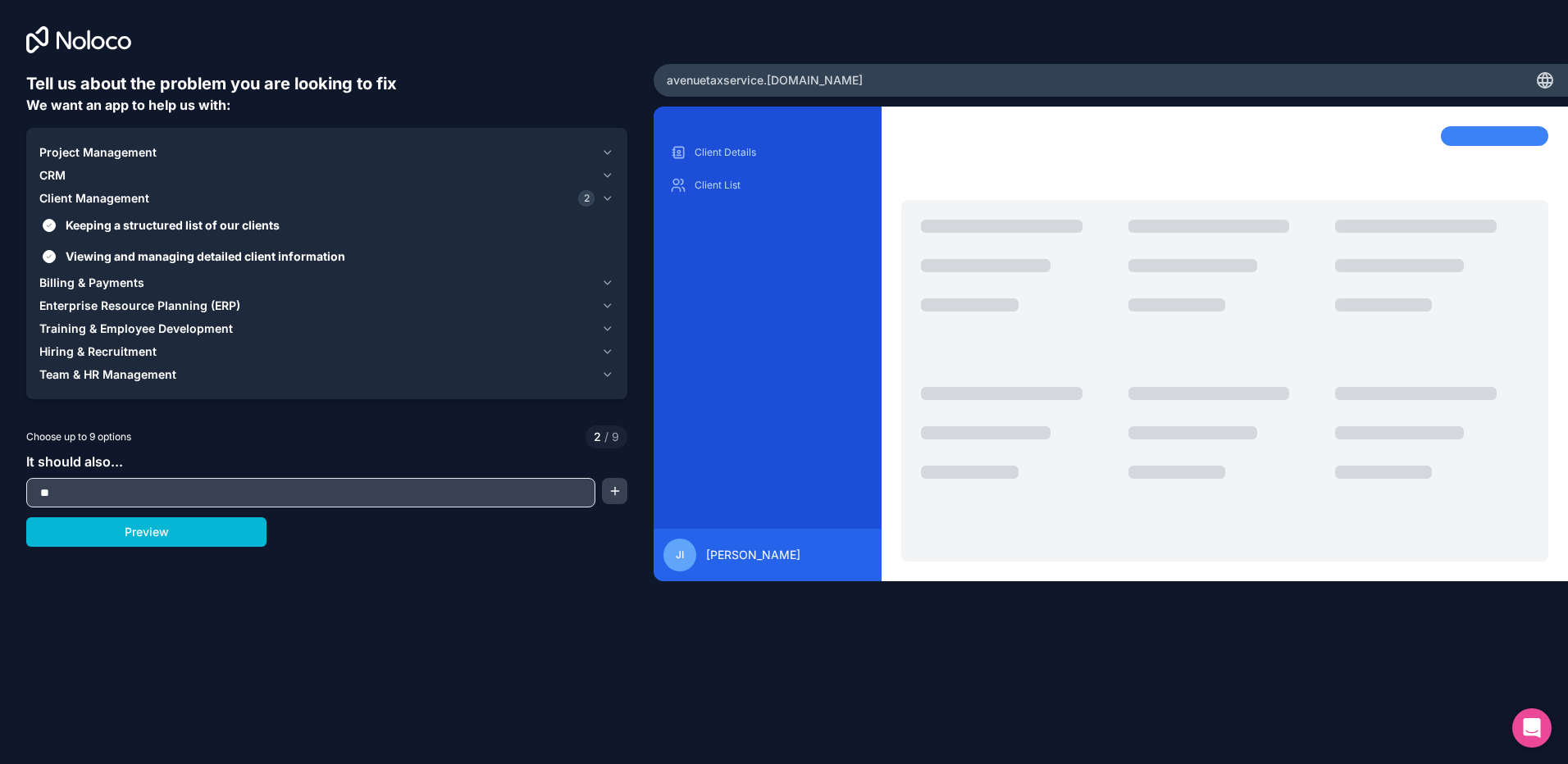
type input "*"
click at [138, 527] on button "Preview" at bounding box center [146, 531] width 240 height 30
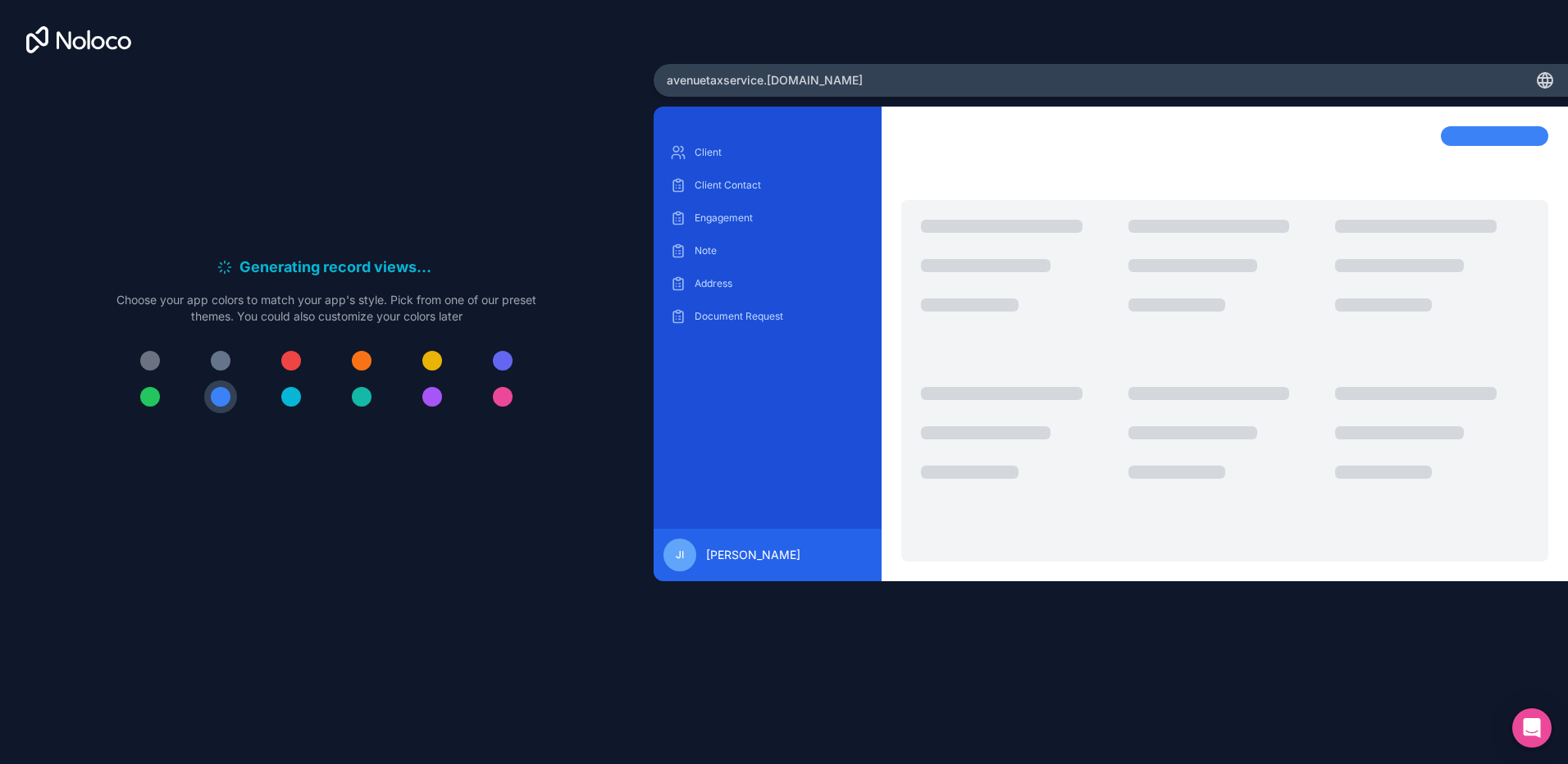
click at [216, 361] on div at bounding box center [220, 361] width 20 height 20
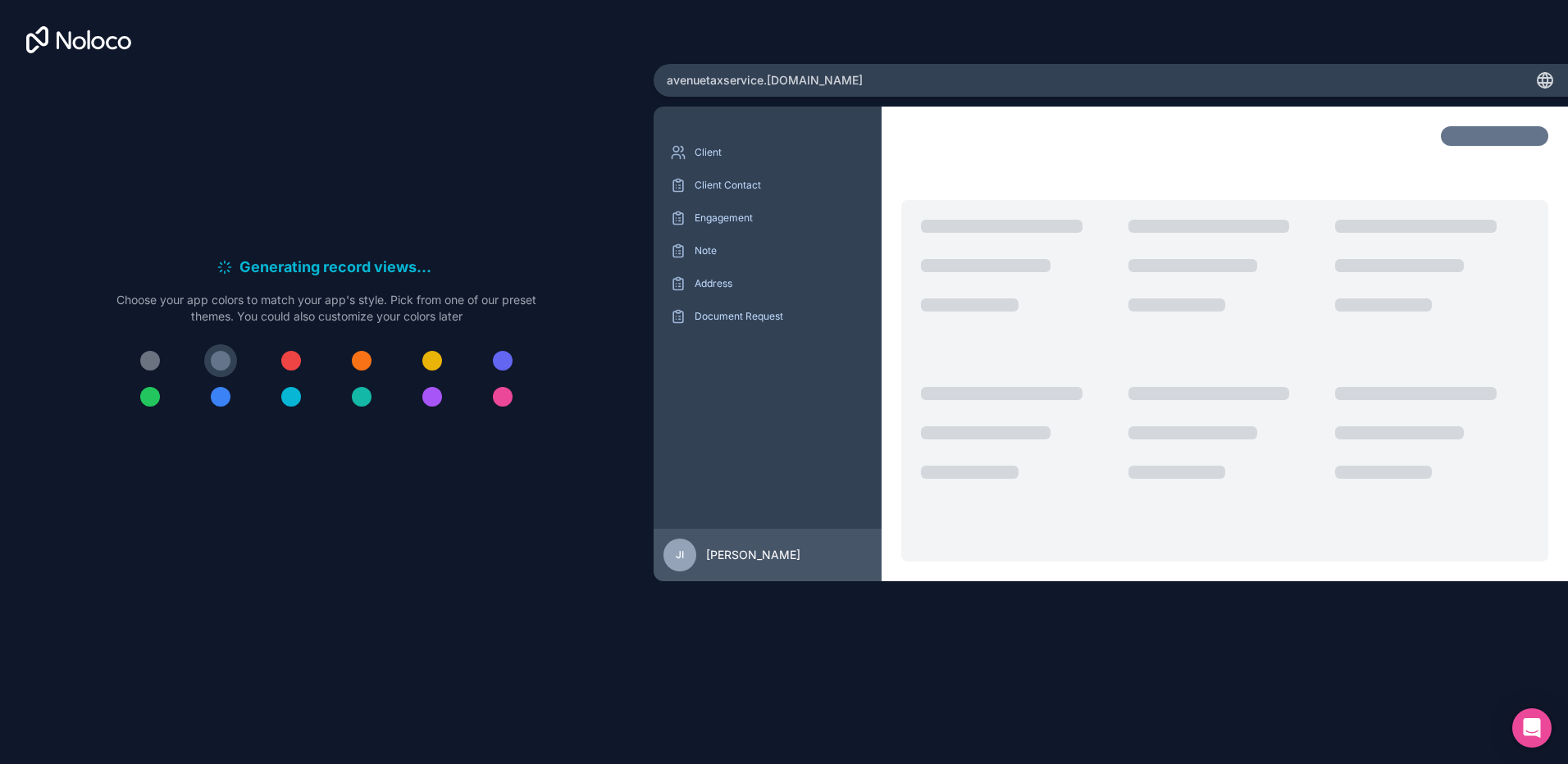
click at [143, 395] on div at bounding box center [150, 397] width 20 height 20
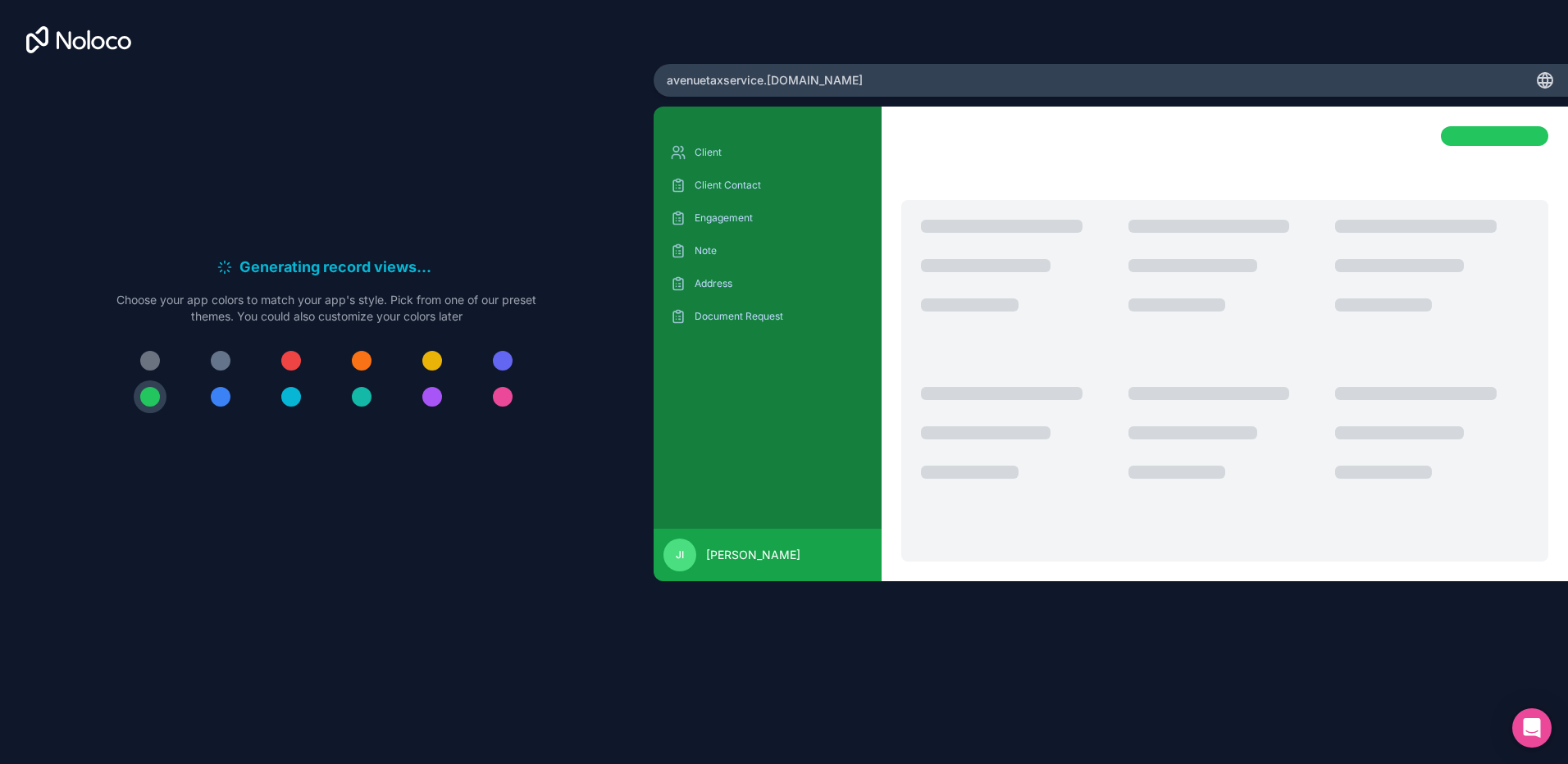
click at [203, 357] on div at bounding box center [326, 379] width 420 height 69
click at [212, 357] on div at bounding box center [220, 361] width 20 height 20
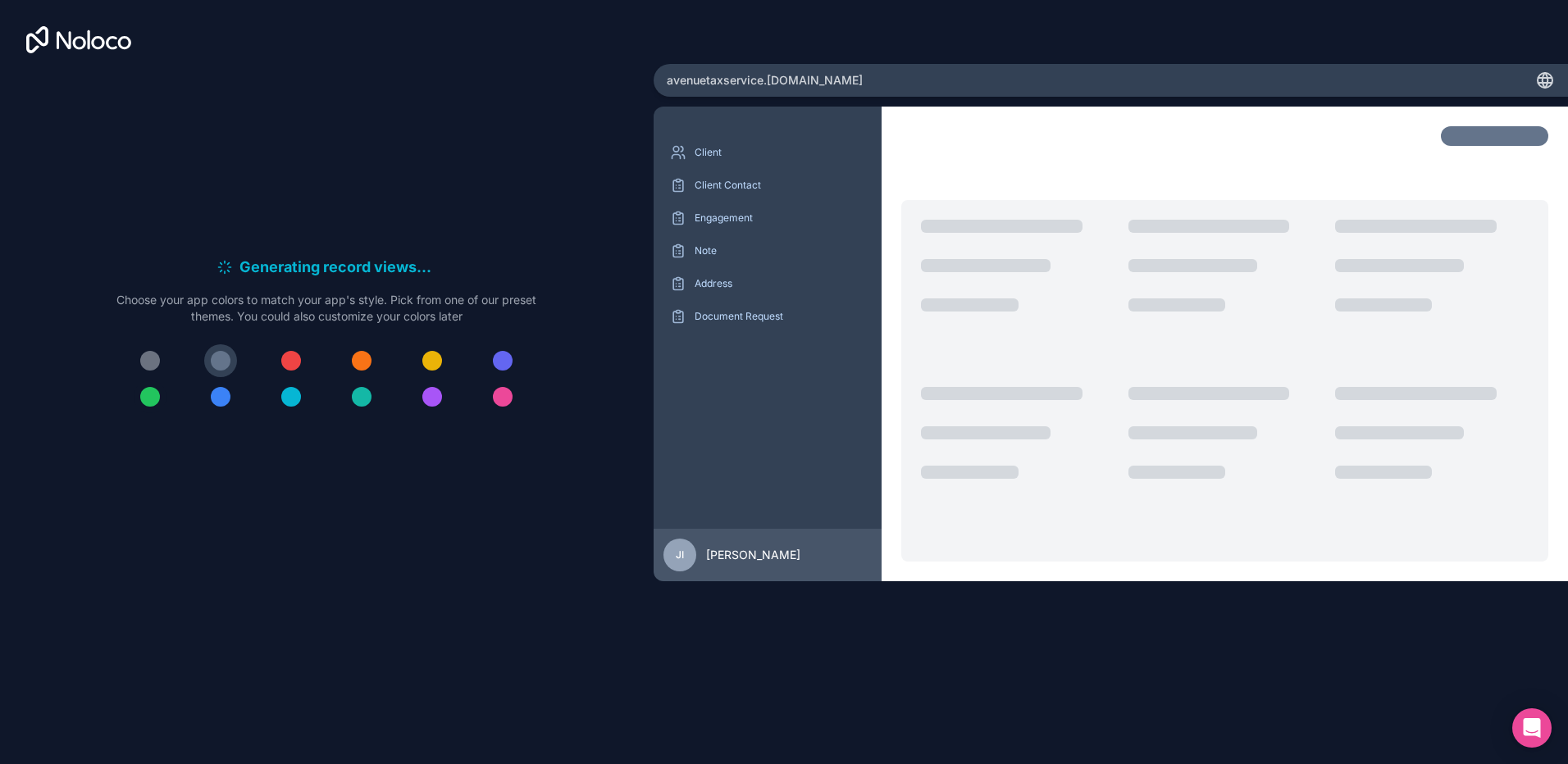
click at [149, 402] on div at bounding box center [150, 397] width 20 height 20
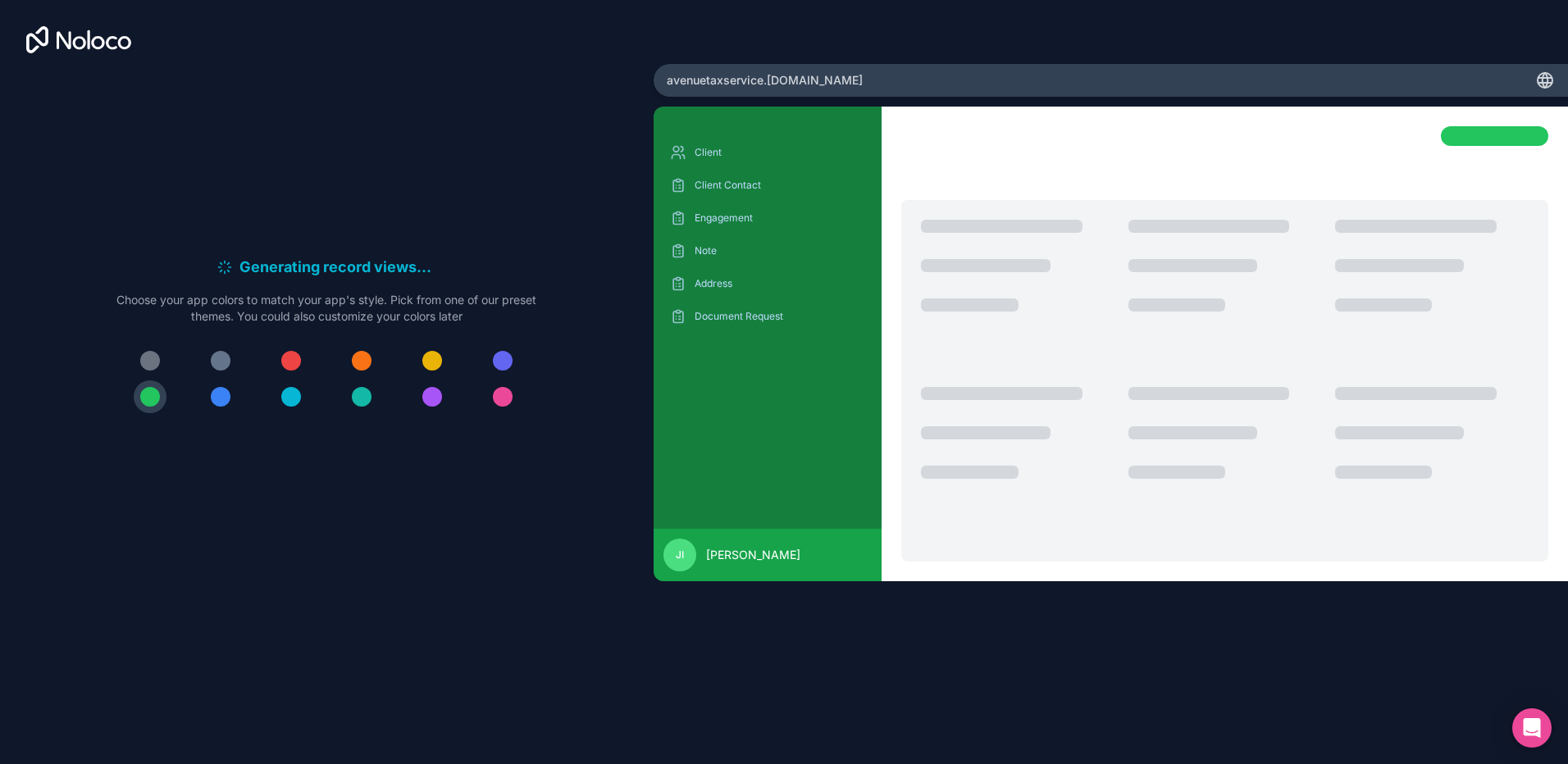
click at [289, 397] on div at bounding box center [291, 397] width 20 height 20
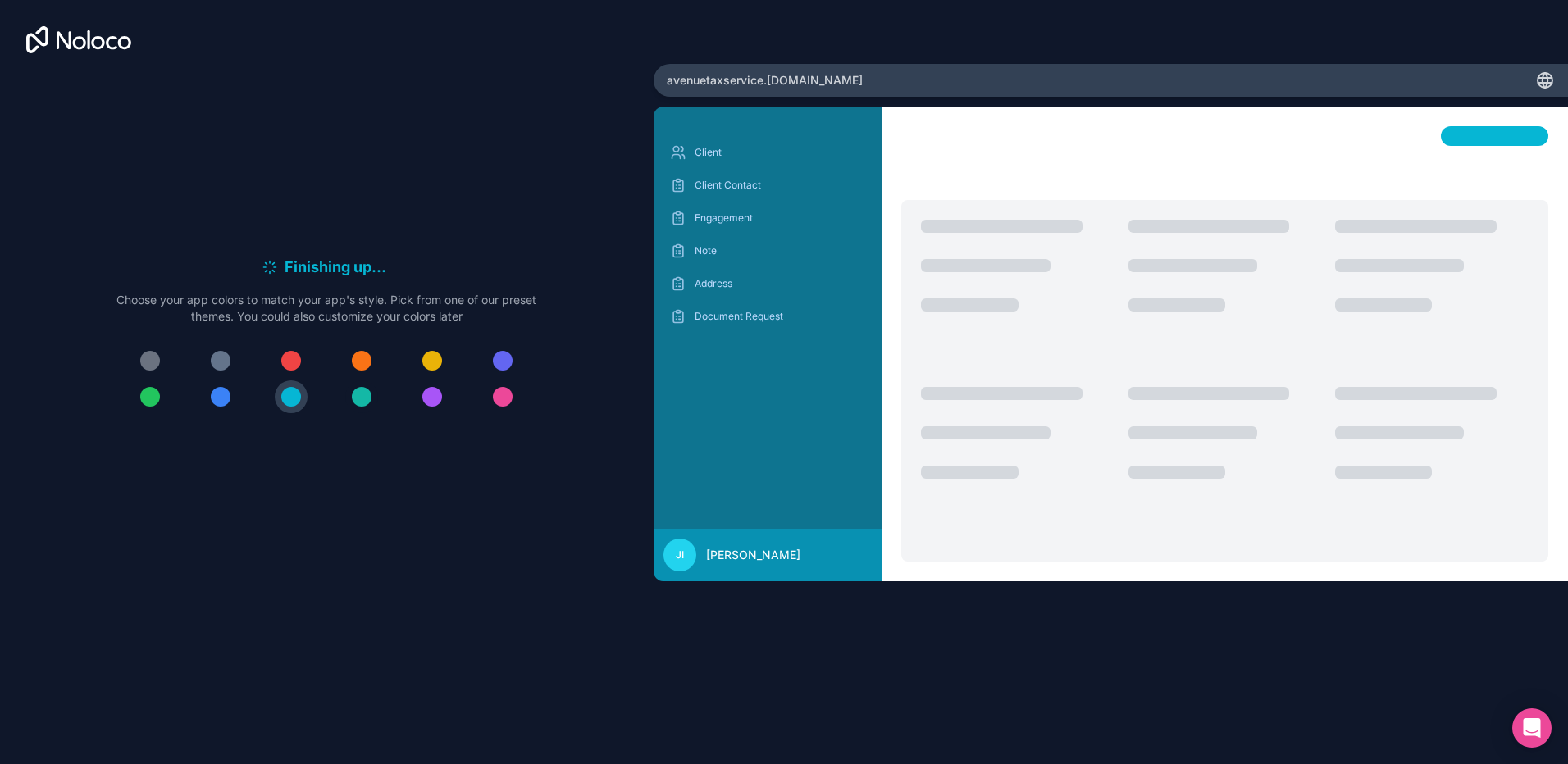
click at [366, 403] on div at bounding box center [362, 397] width 20 height 20
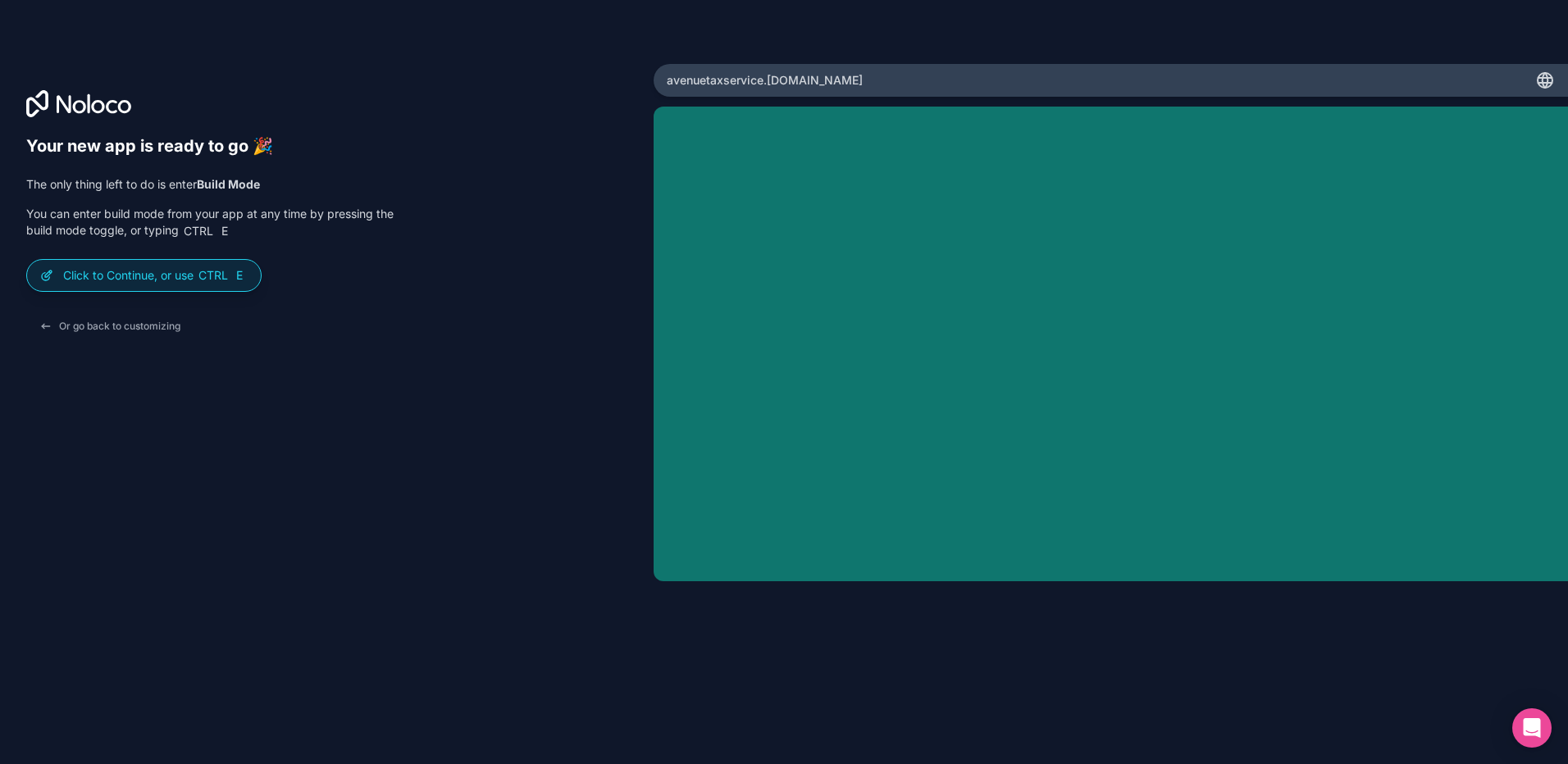
click at [365, 408] on div "Your new app is ready to go 🎉 The only thing left to do is enter Build Mode You…" at bounding box center [326, 405] width 601 height 539
click at [207, 280] on span "Ctrl" at bounding box center [213, 275] width 32 height 14
